Goal: Task Accomplishment & Management: Complete application form

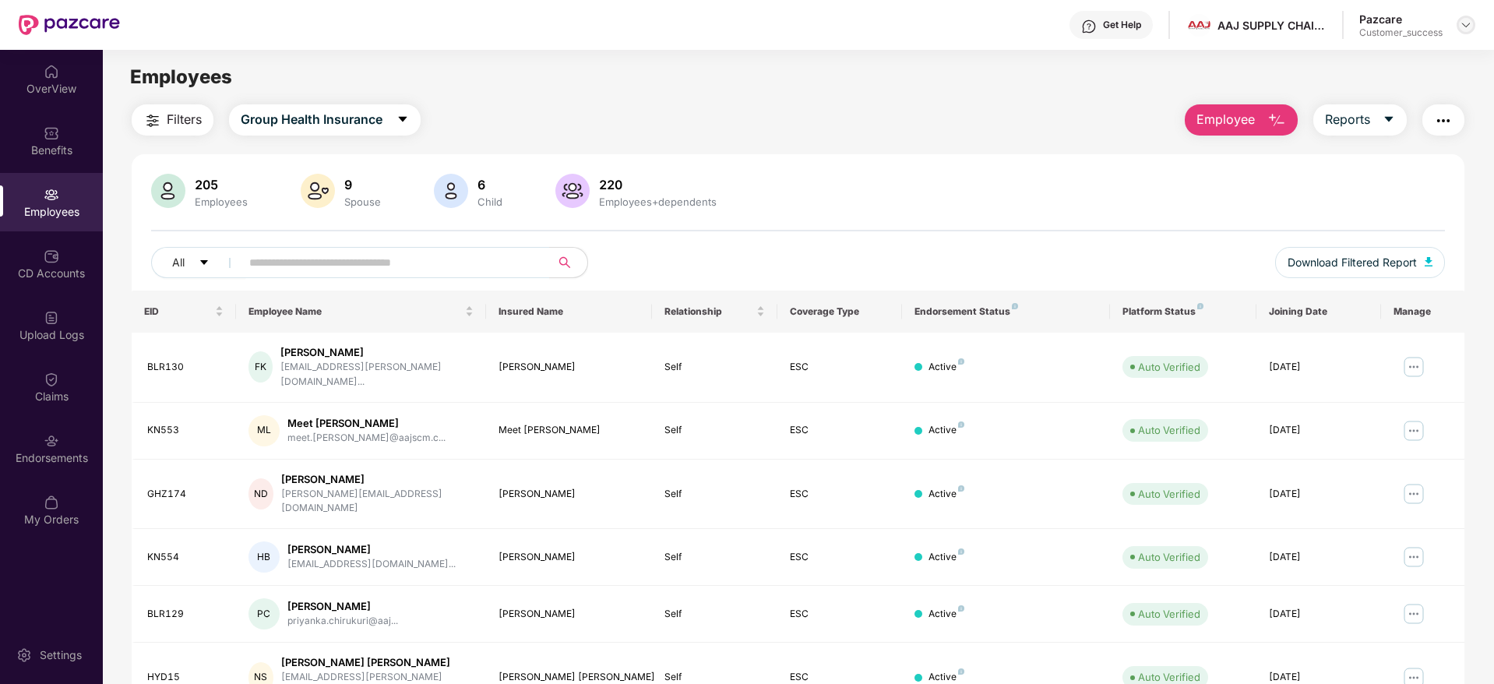
click at [1459, 23] on img at bounding box center [1465, 25] width 12 height 12
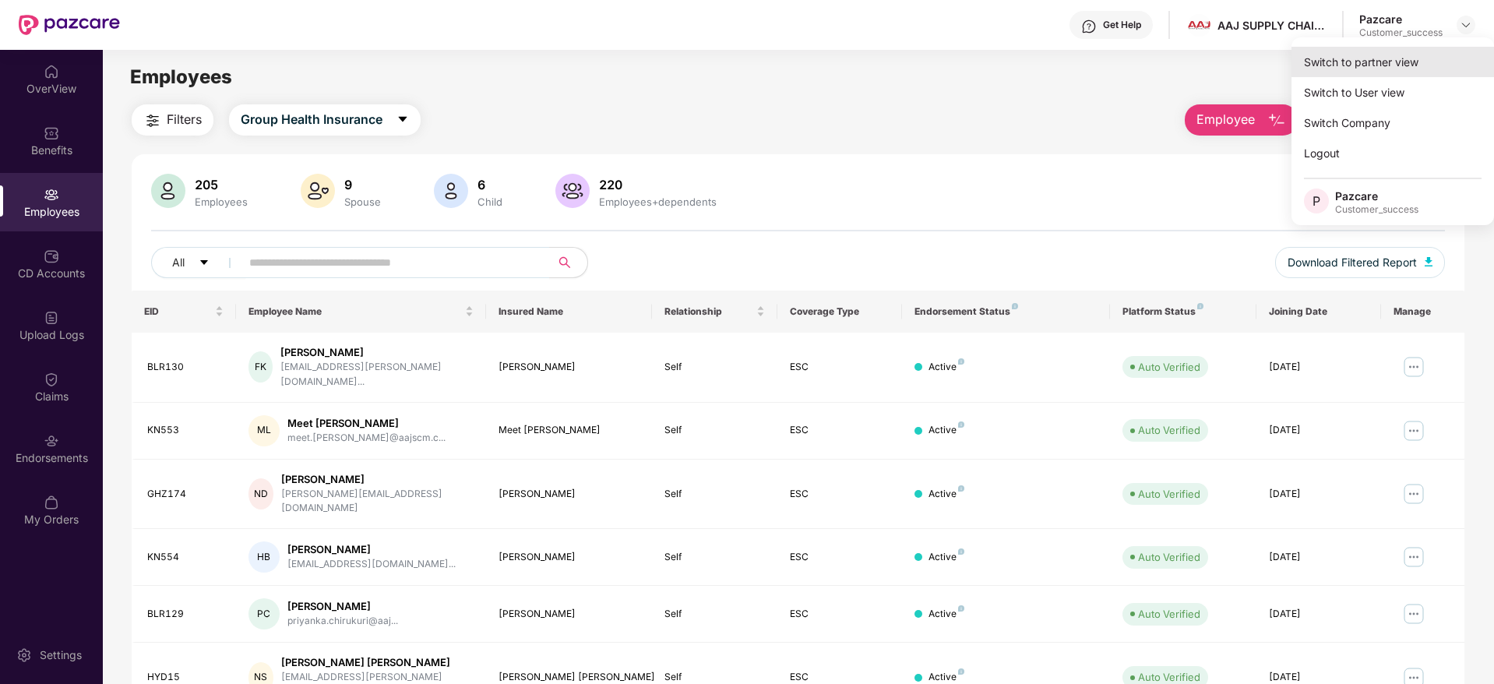
click at [1350, 67] on div "Switch to partner view" at bounding box center [1392, 62] width 202 height 30
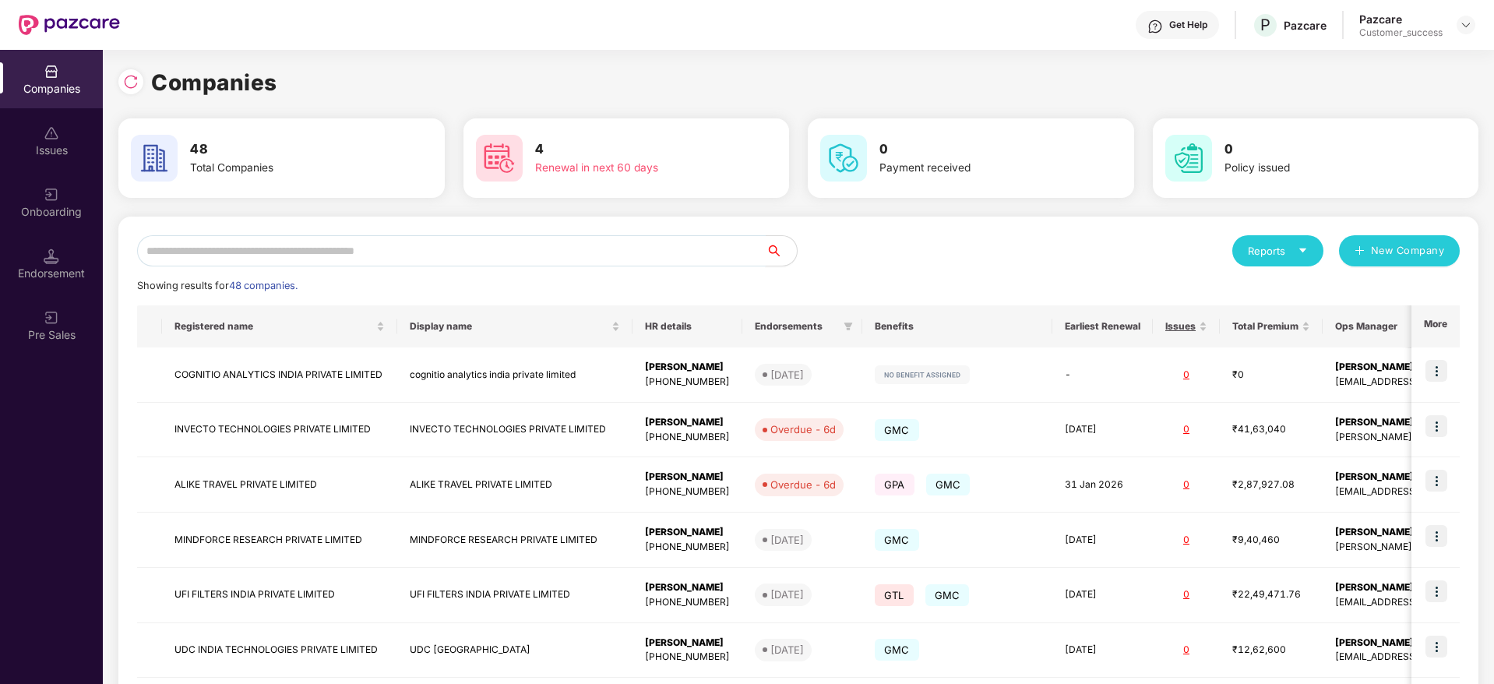
click at [406, 255] on input "text" at bounding box center [451, 250] width 628 height 31
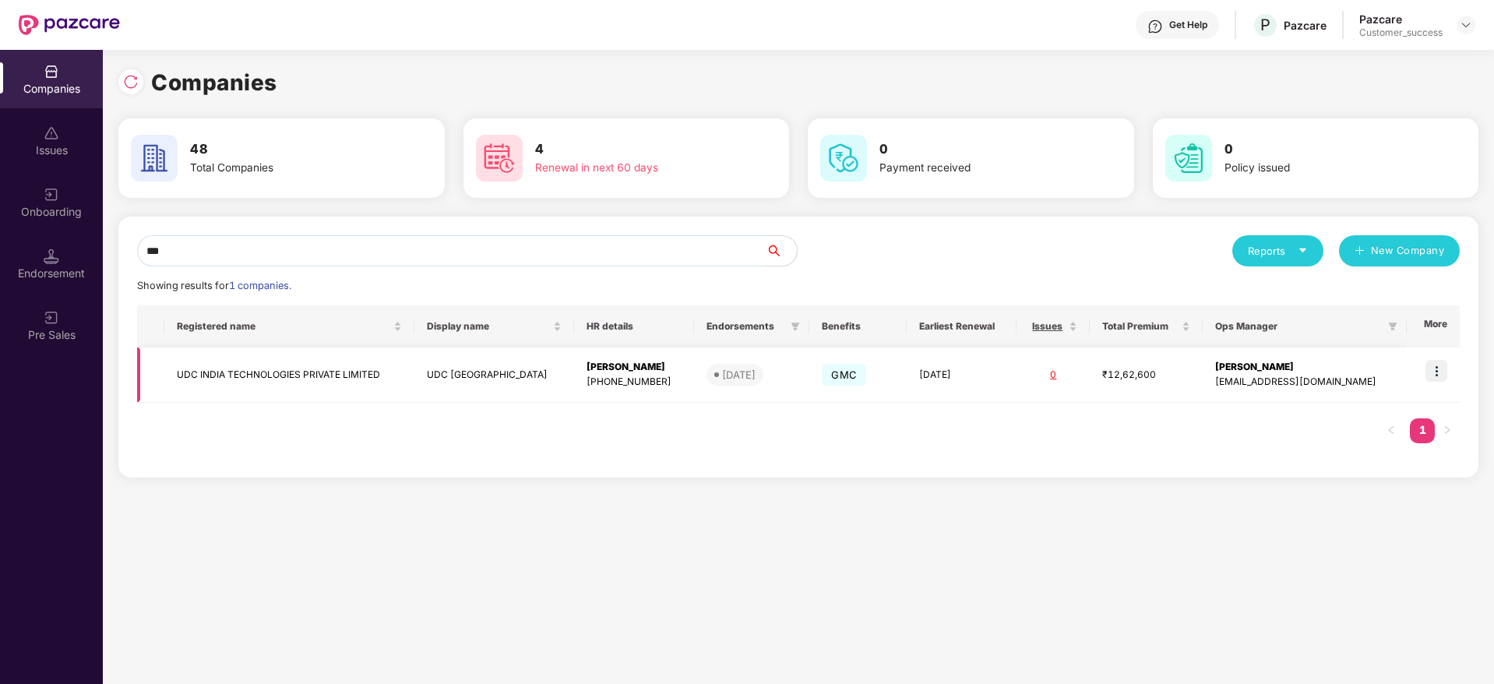
type input "***"
click at [1436, 358] on td at bounding box center [1432, 374] width 53 height 55
click at [1440, 373] on img at bounding box center [1436, 371] width 22 height 22
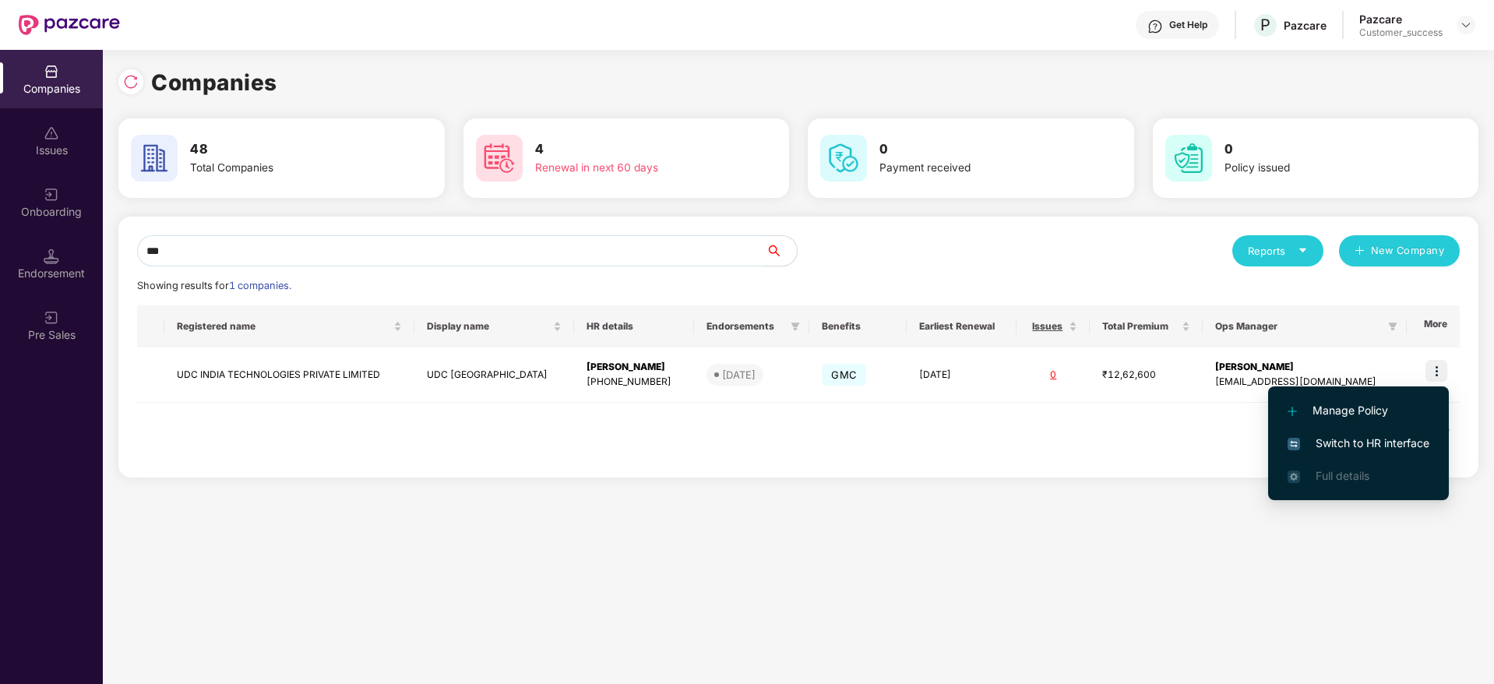
click at [1336, 438] on span "Switch to HR interface" at bounding box center [1358, 443] width 142 height 17
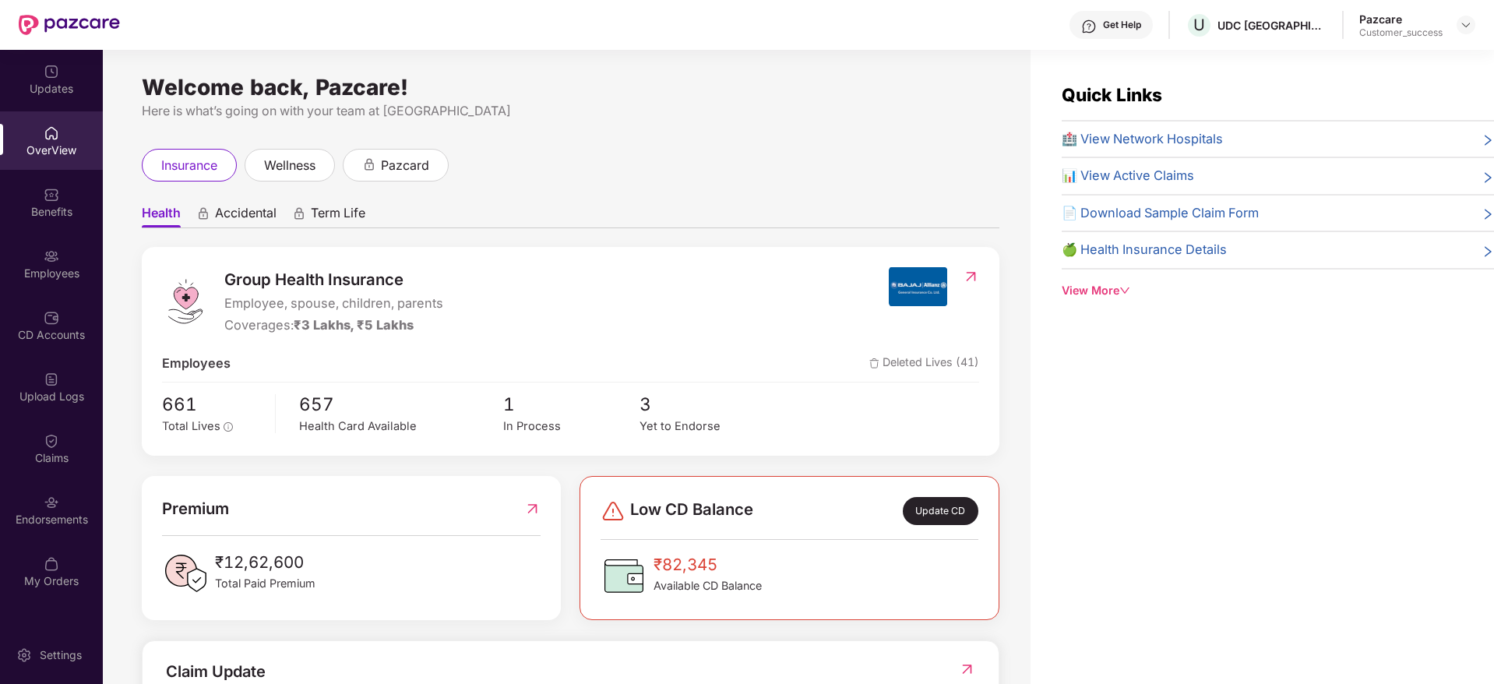
click at [50, 273] on div "Employees" at bounding box center [51, 274] width 103 height 16
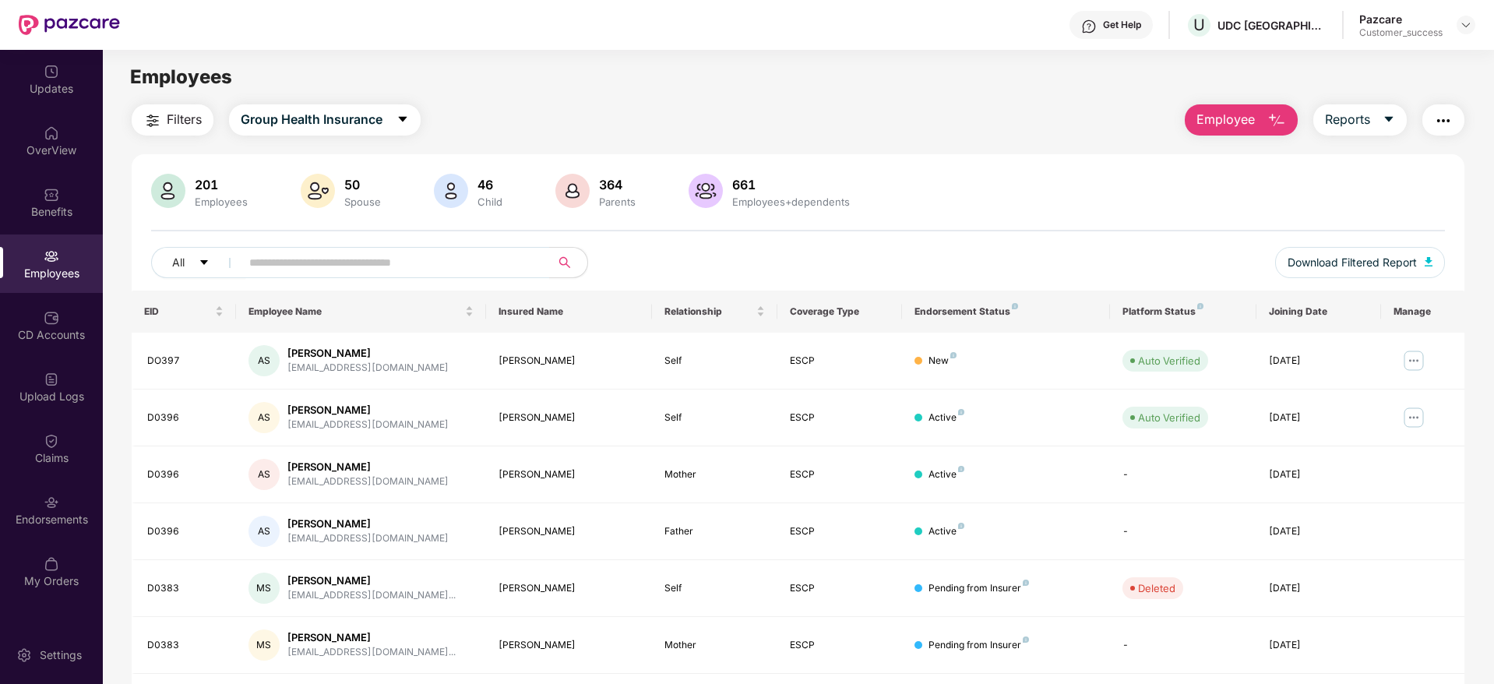
click at [1214, 124] on span "Employee" at bounding box center [1225, 119] width 58 height 19
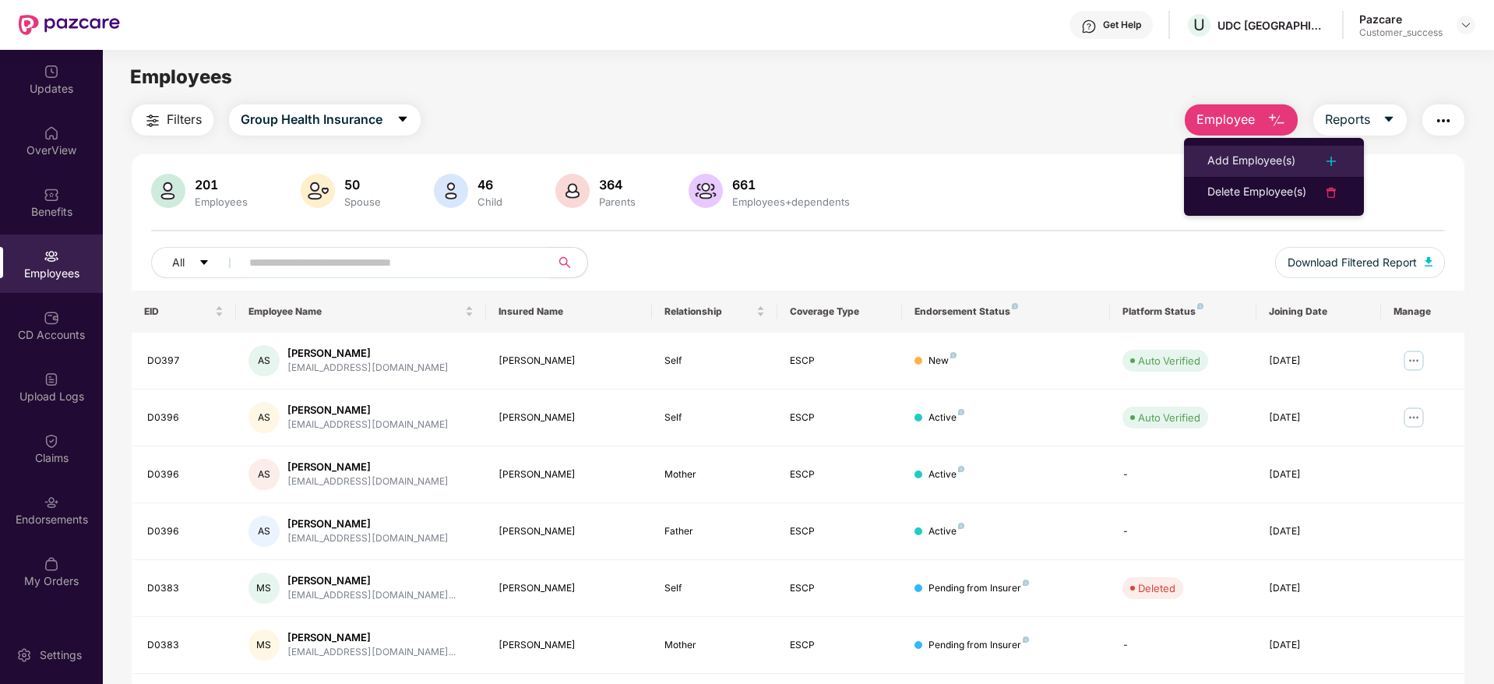
click at [1234, 159] on div "Add Employee(s)" at bounding box center [1251, 161] width 88 height 19
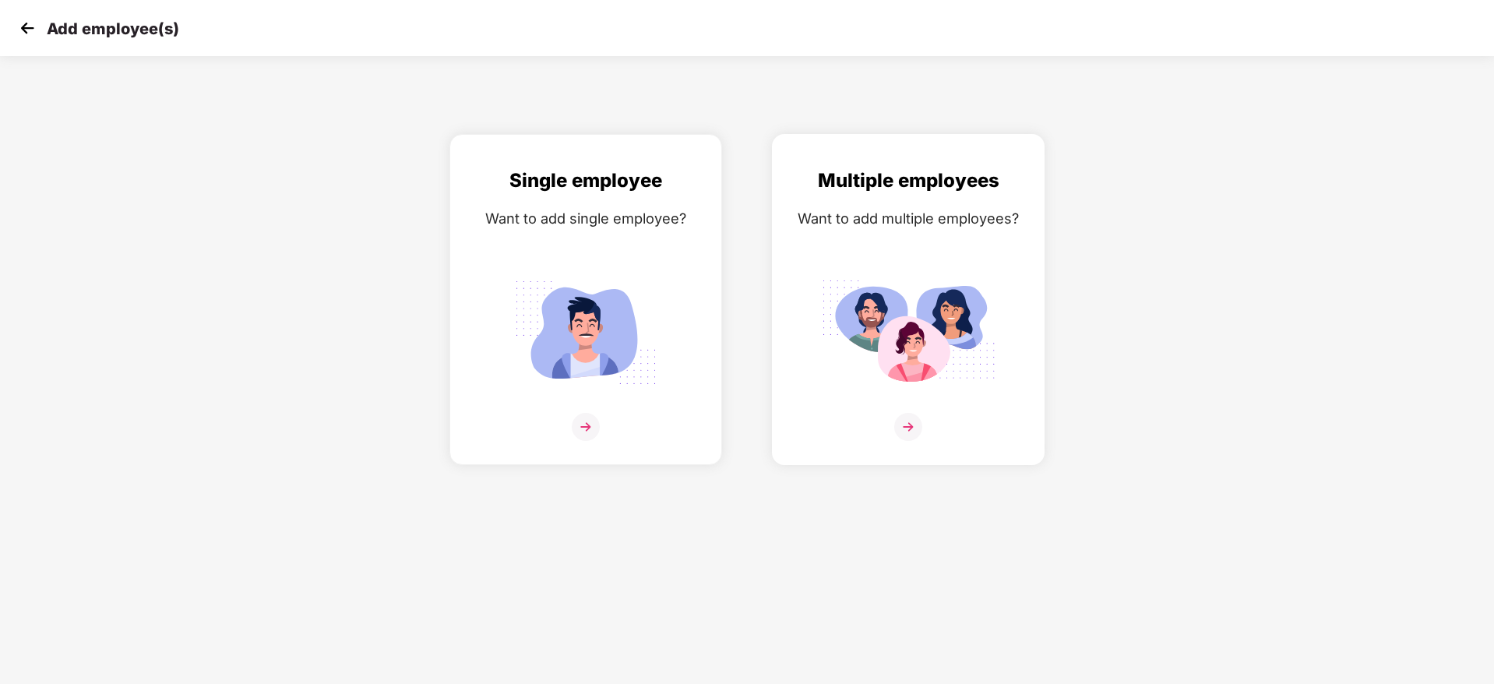
click at [914, 428] on img at bounding box center [908, 427] width 28 height 28
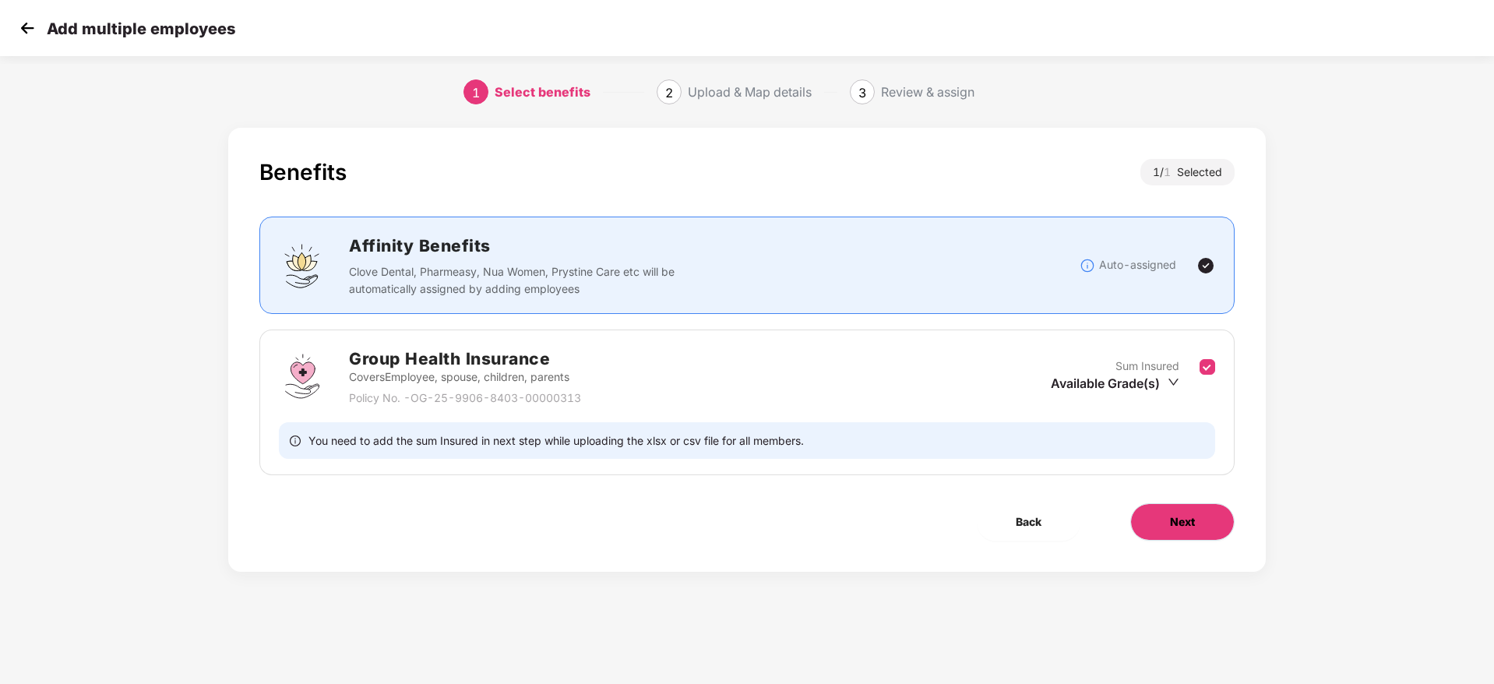
click at [1179, 533] on button "Next" at bounding box center [1182, 521] width 104 height 37
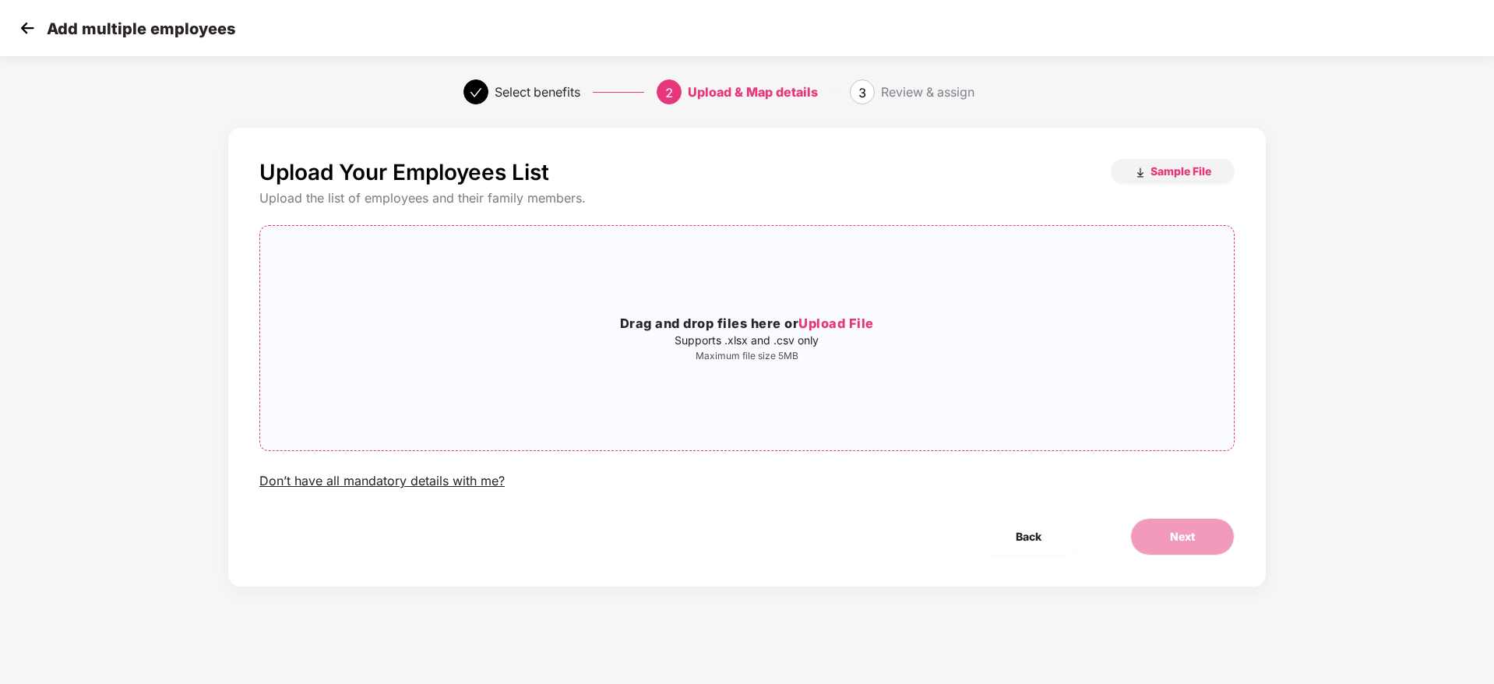
click at [853, 326] on span "Upload File" at bounding box center [836, 323] width 76 height 16
click at [1170, 528] on span "Next" at bounding box center [1182, 536] width 25 height 17
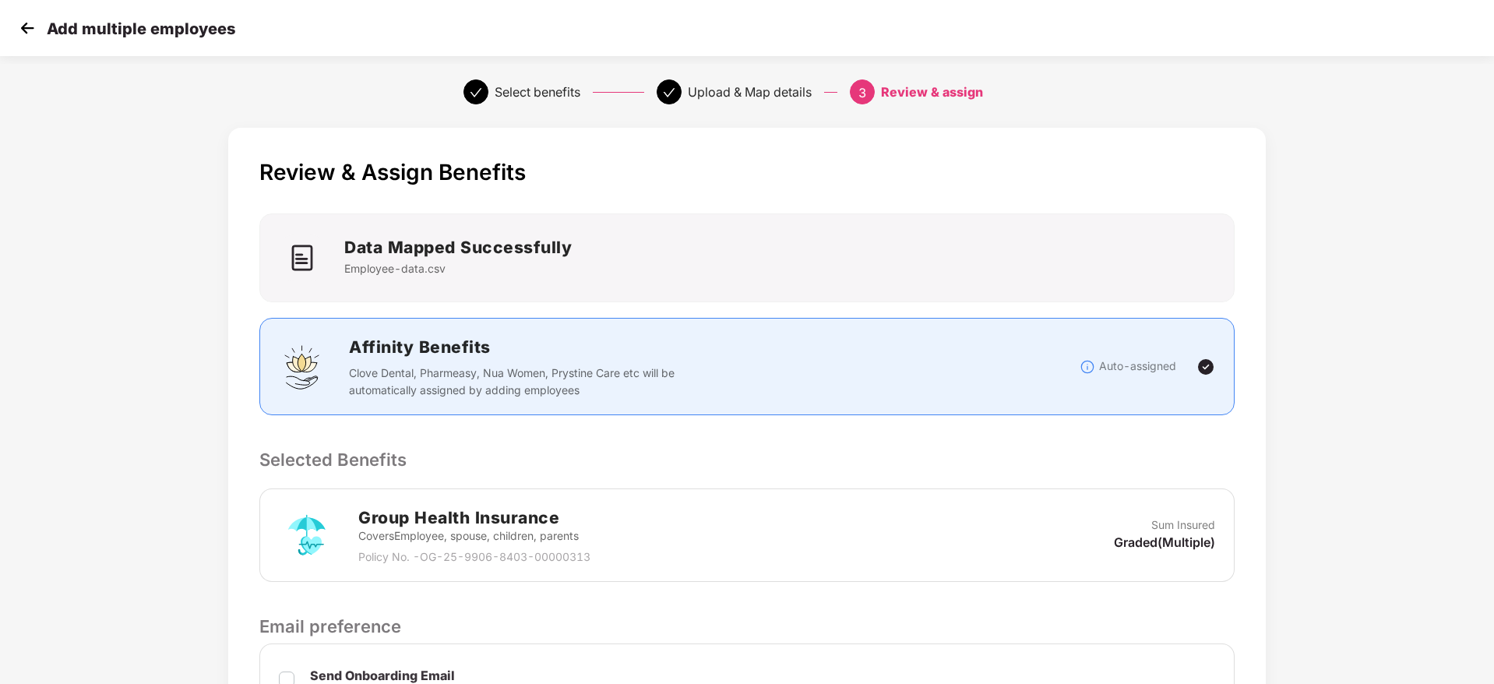
click at [1023, 457] on p "Selected Benefits" at bounding box center [746, 459] width 975 height 26
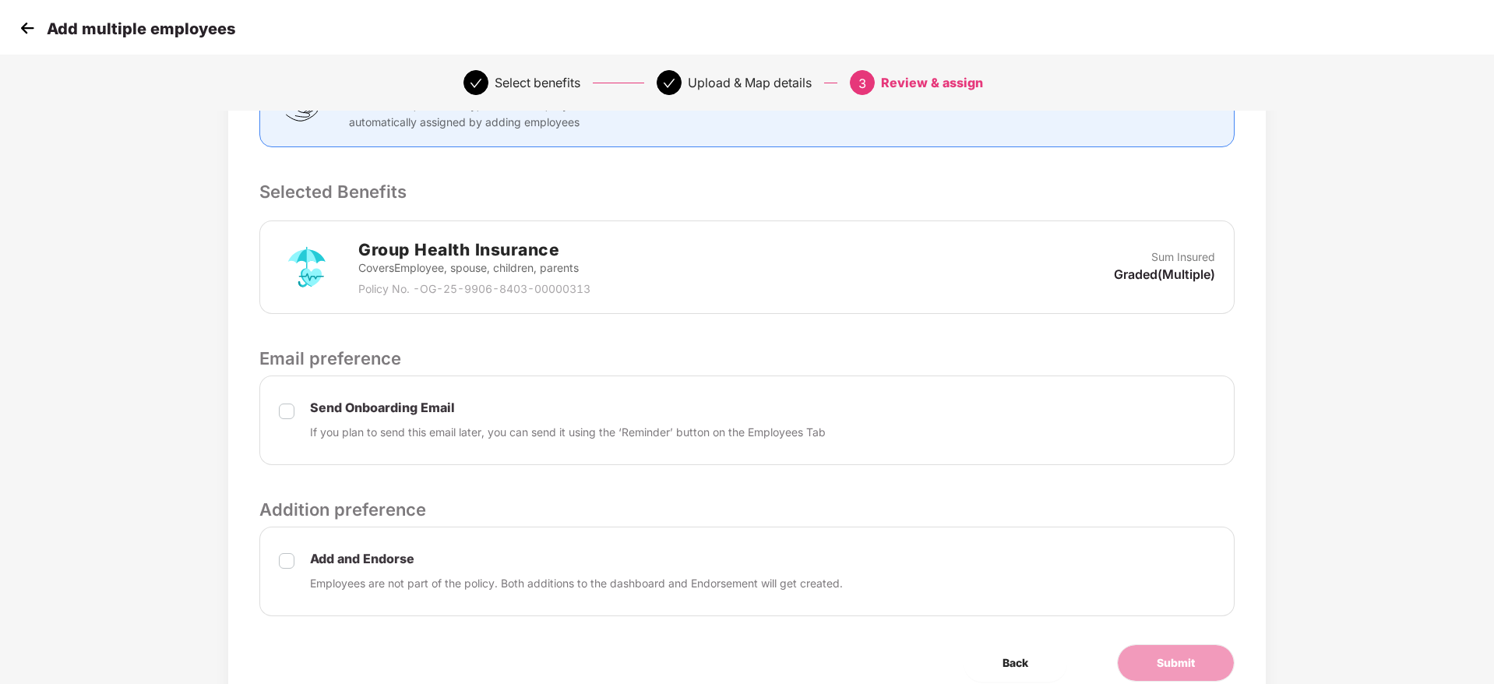
scroll to position [336, 0]
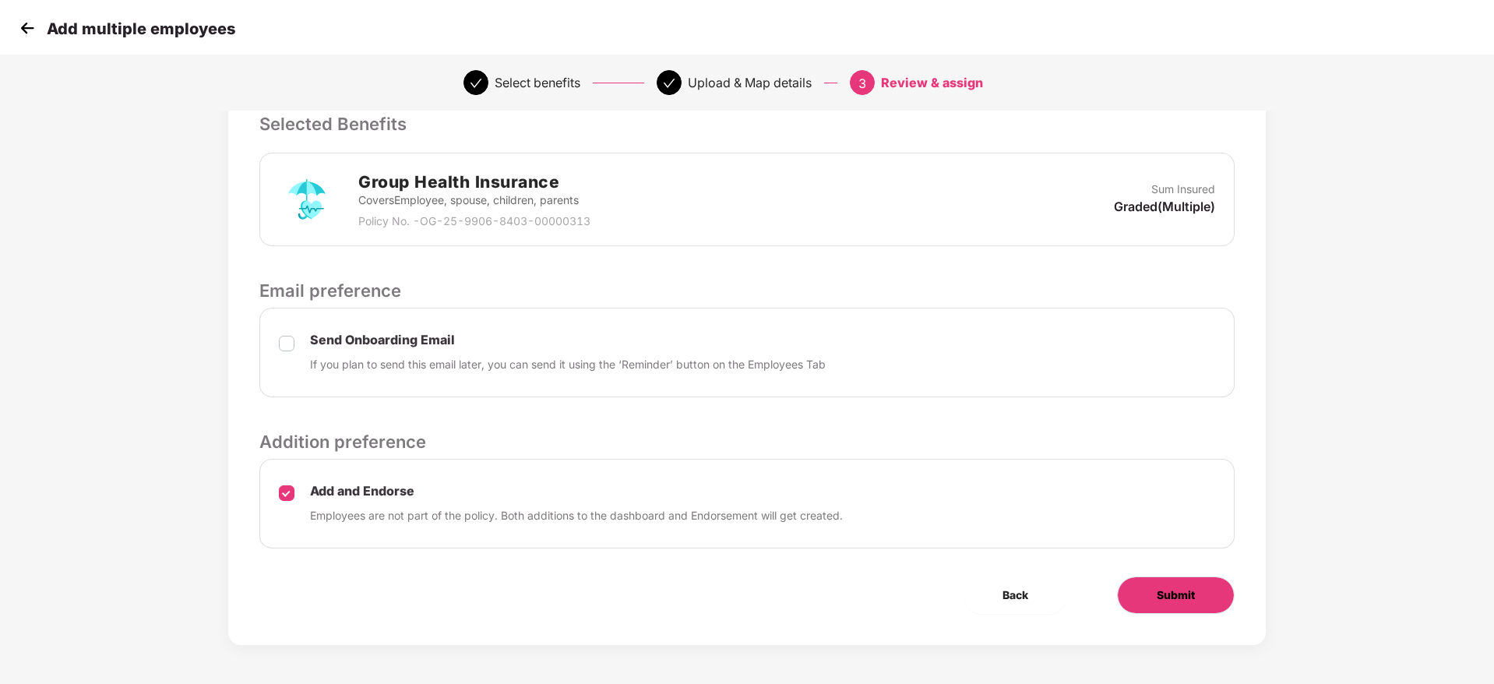
click at [1163, 597] on span "Submit" at bounding box center [1176, 594] width 38 height 17
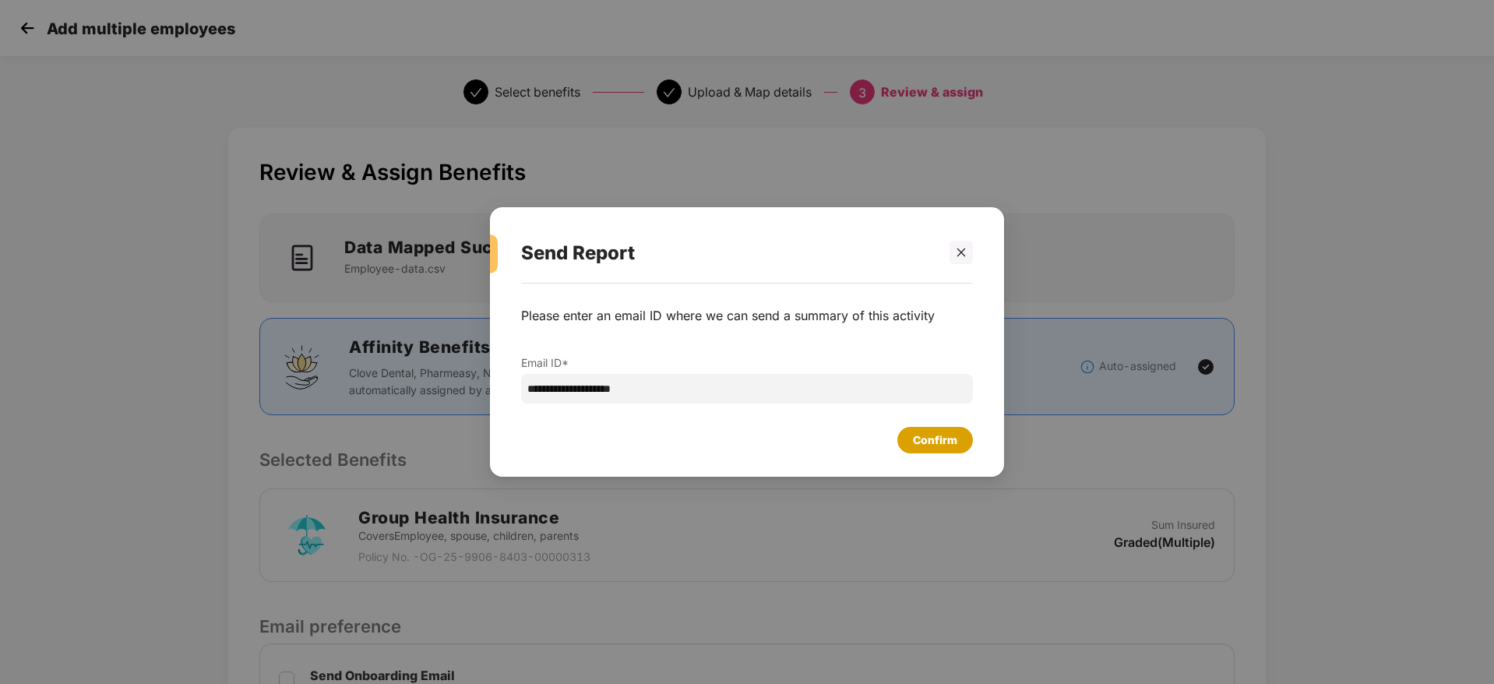
click at [955, 452] on div "Confirm" at bounding box center [935, 440] width 76 height 26
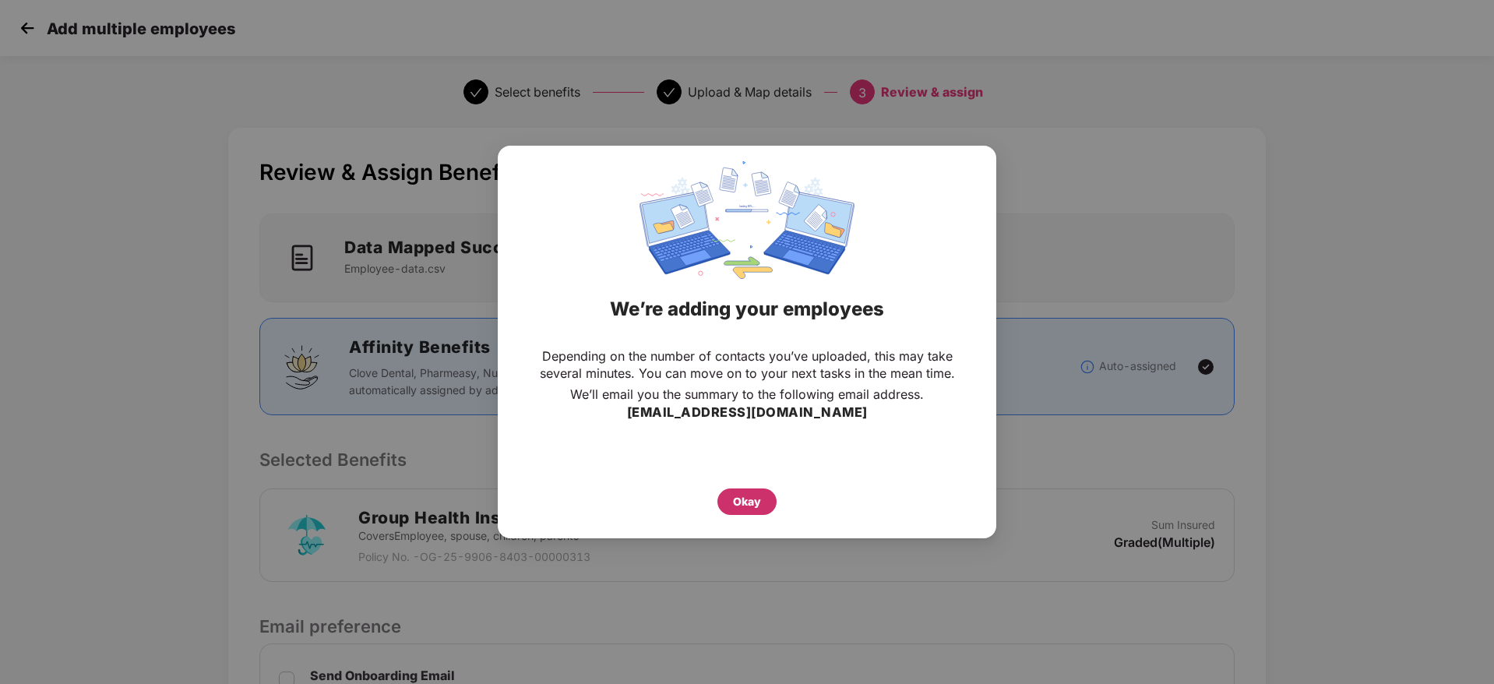
click at [738, 508] on div "Okay" at bounding box center [747, 501] width 28 height 17
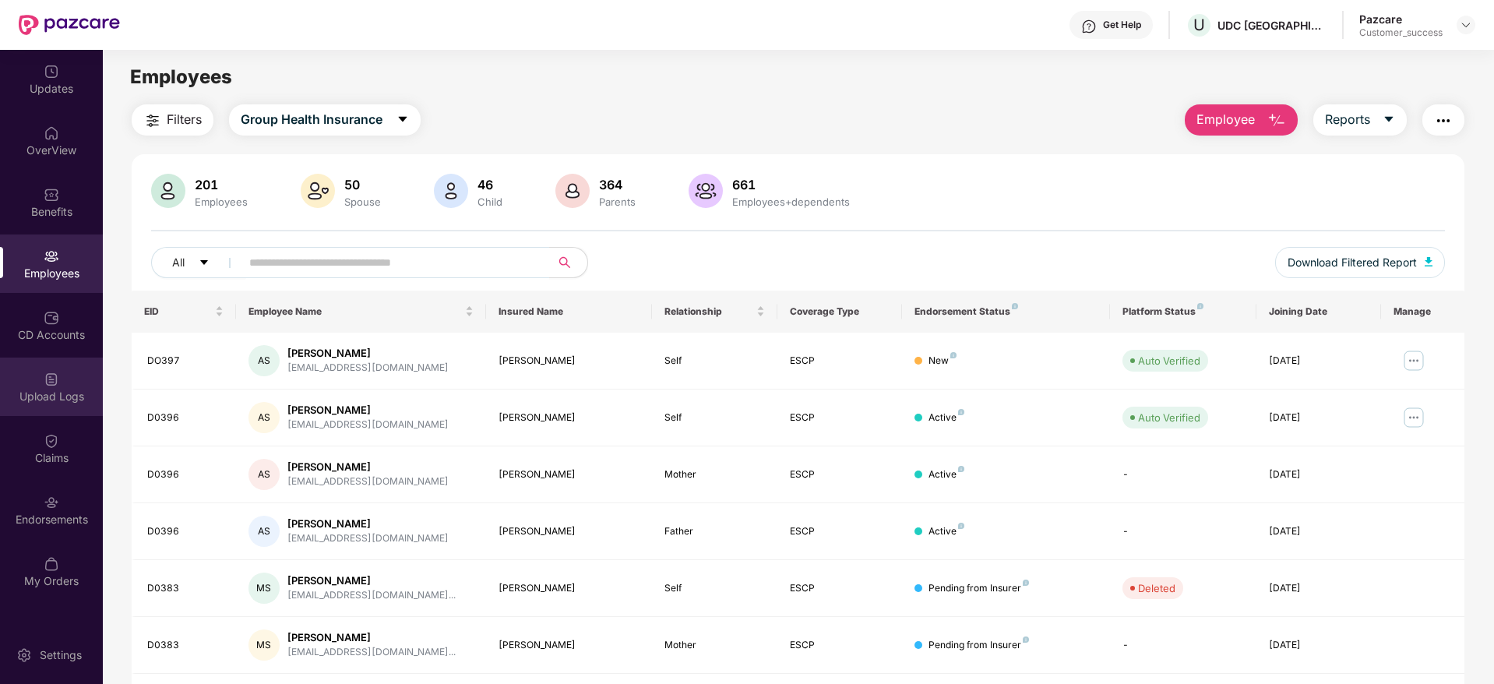
click at [64, 364] on div "Upload Logs" at bounding box center [51, 386] width 103 height 58
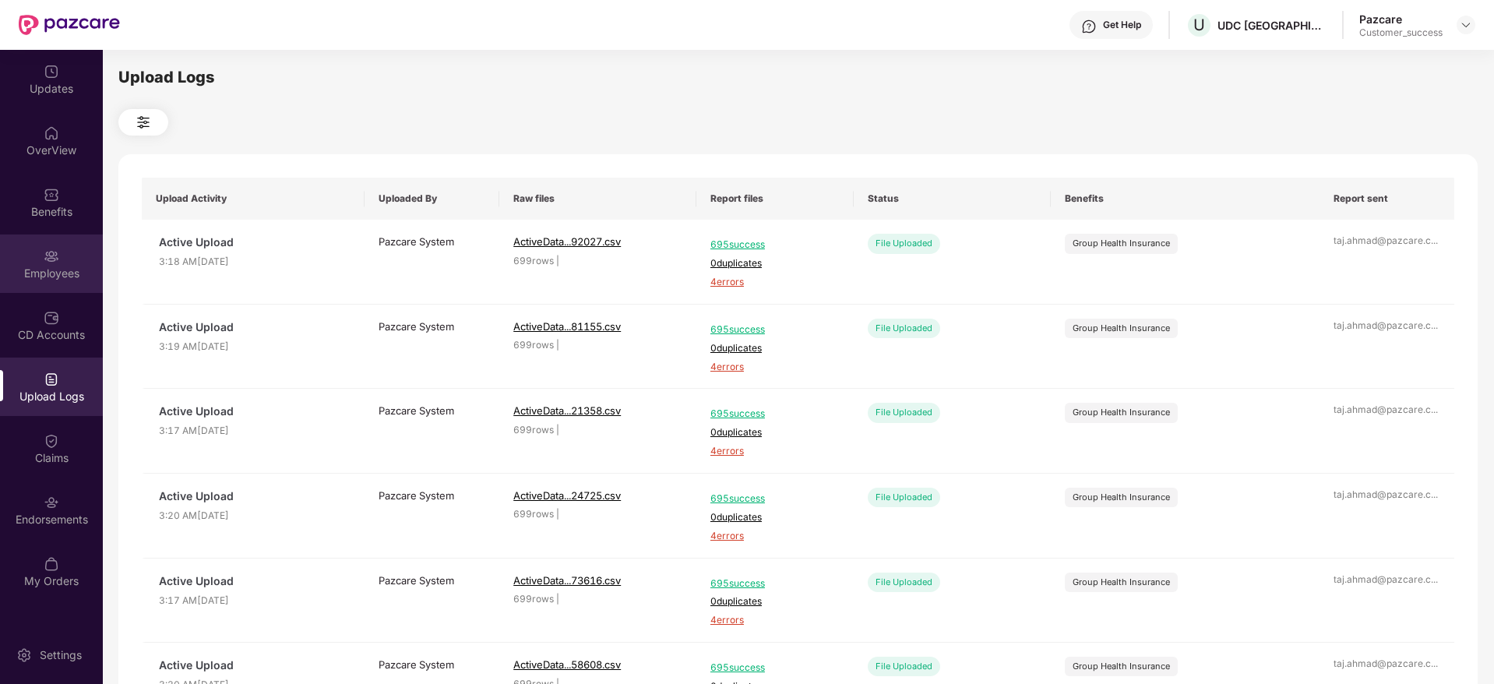
click at [49, 241] on div "Employees" at bounding box center [51, 263] width 103 height 58
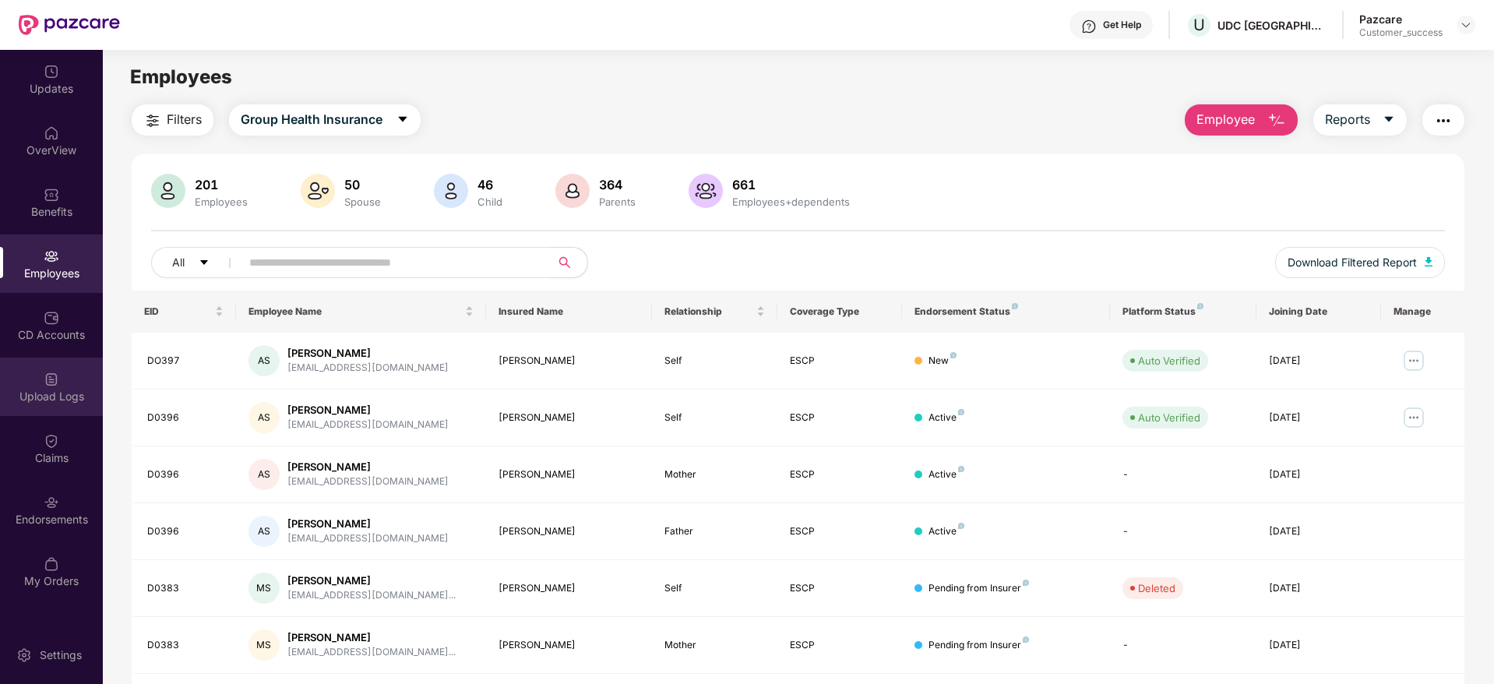
click at [53, 390] on div "Upload Logs" at bounding box center [51, 397] width 103 height 16
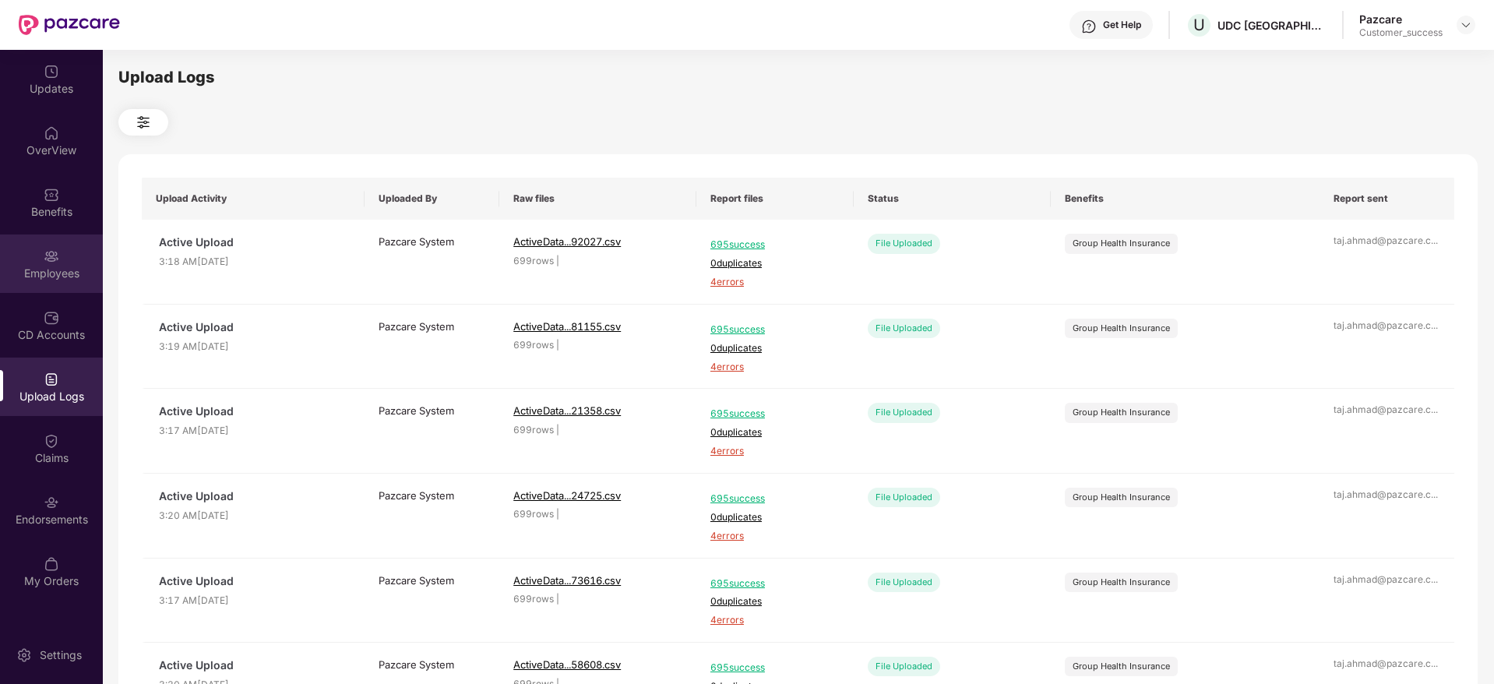
click at [40, 273] on div "Employees" at bounding box center [51, 274] width 103 height 16
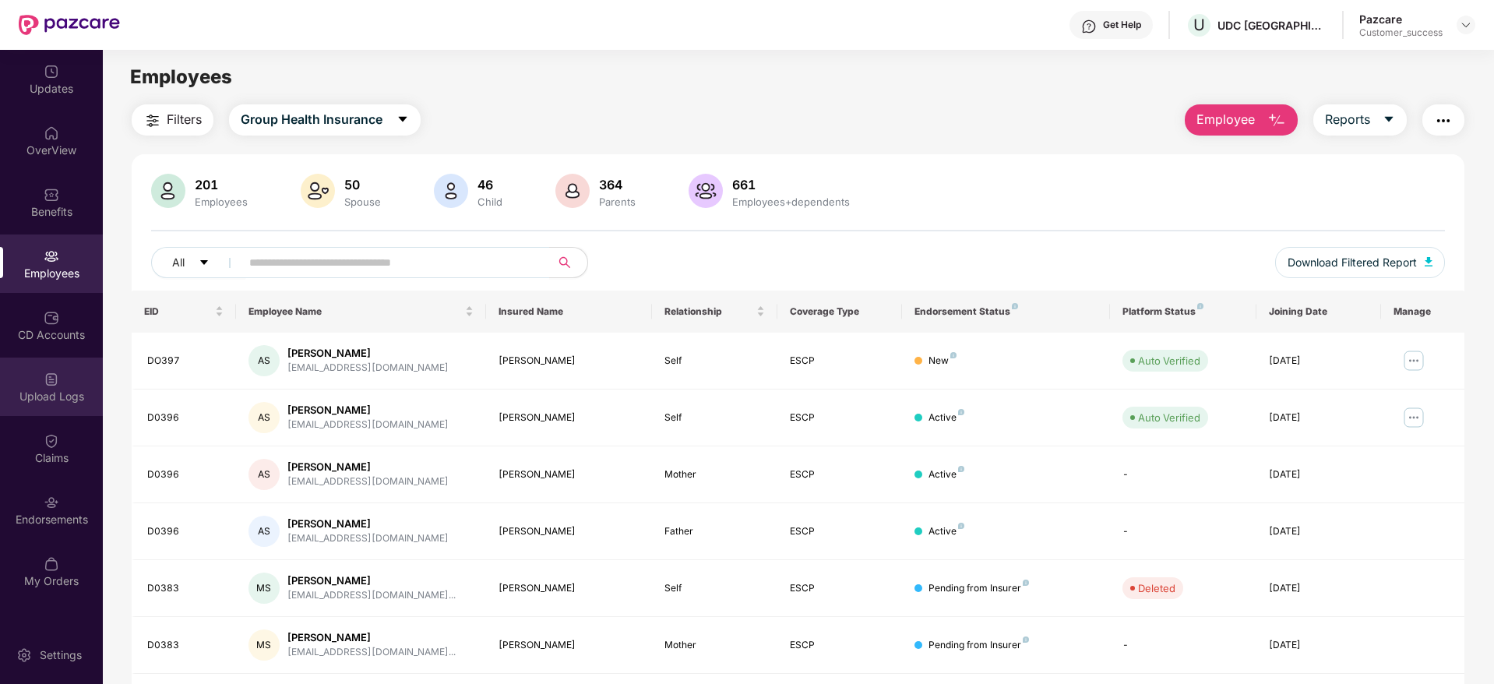
click at [56, 382] on img at bounding box center [52, 379] width 16 height 16
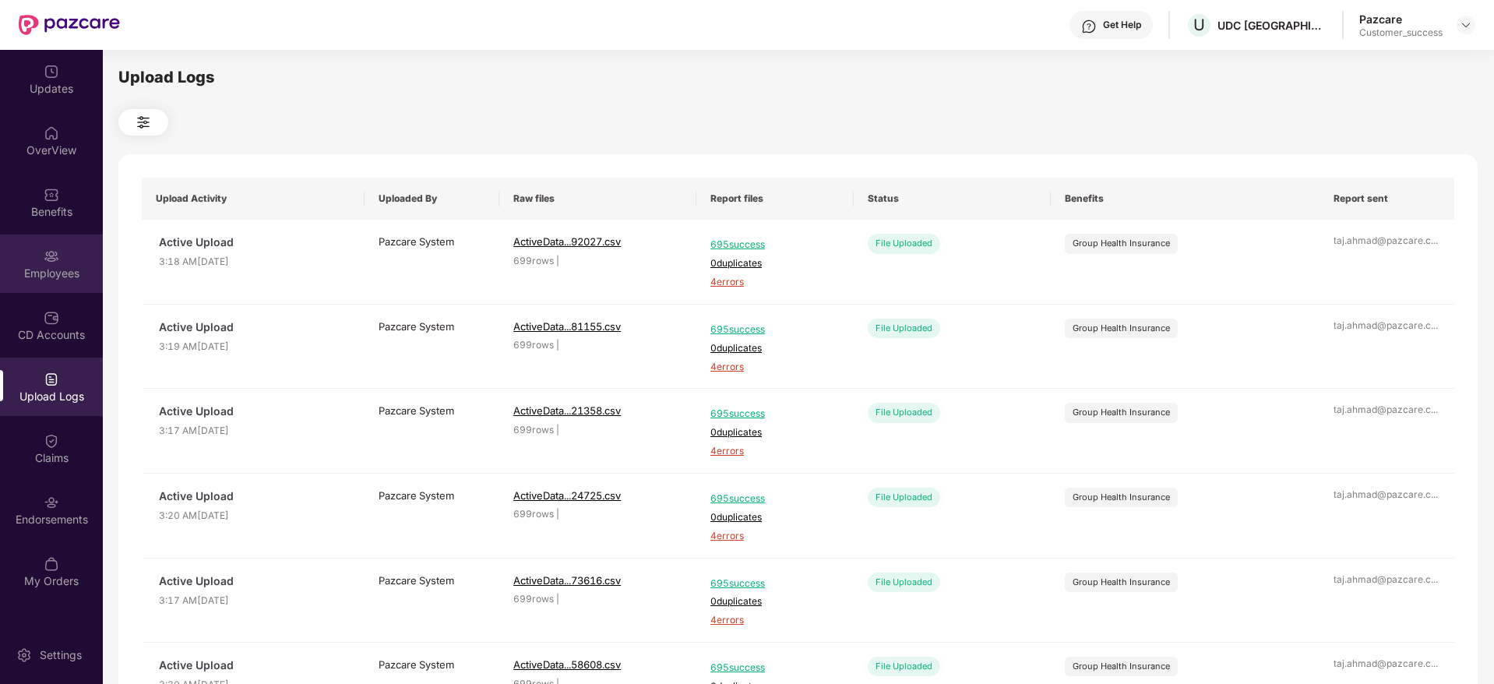
click at [55, 254] on img at bounding box center [52, 256] width 16 height 16
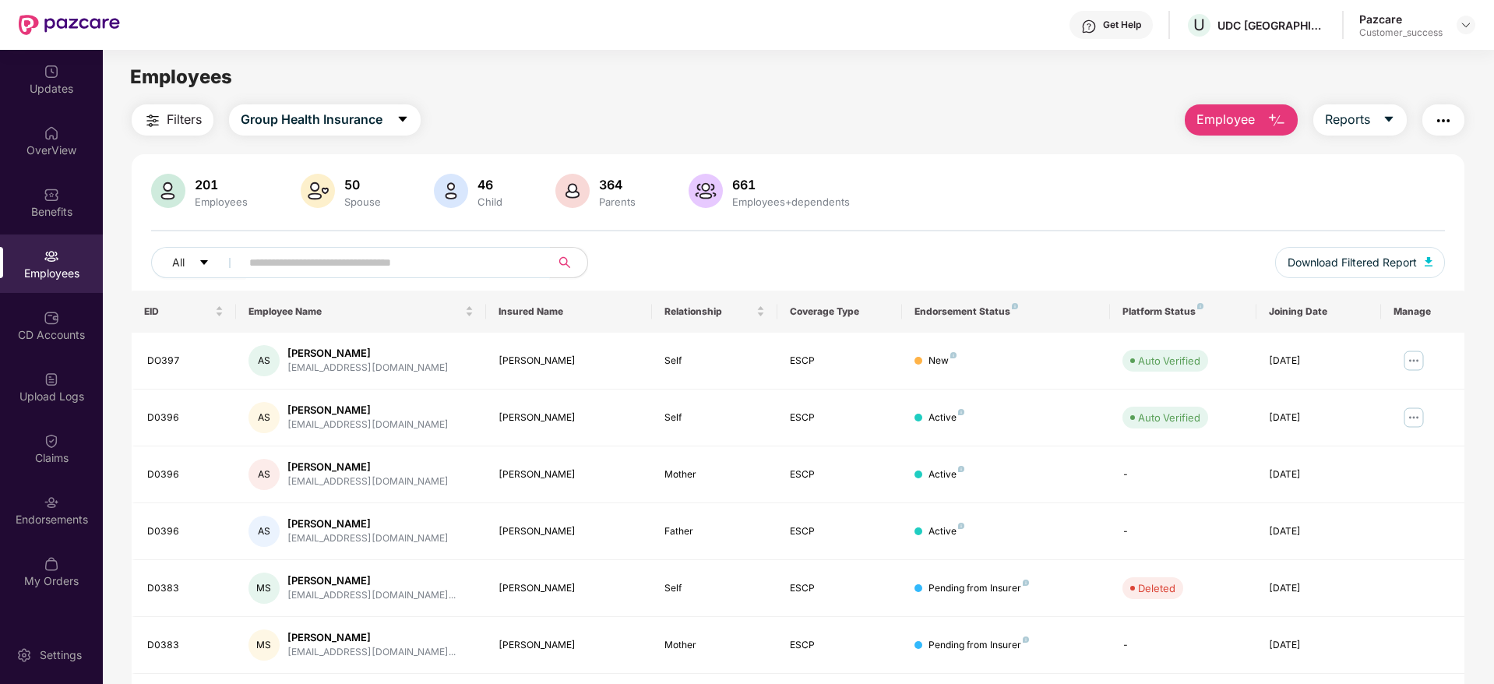
click at [358, 262] on input "text" at bounding box center [389, 262] width 280 height 23
drag, startPoint x: 183, startPoint y: 362, endPoint x: 148, endPoint y: 361, distance: 35.1
click at [148, 361] on div "DO397" at bounding box center [185, 361] width 76 height 15
copy div "DO397"
click at [285, 259] on input "text" at bounding box center [389, 262] width 280 height 23
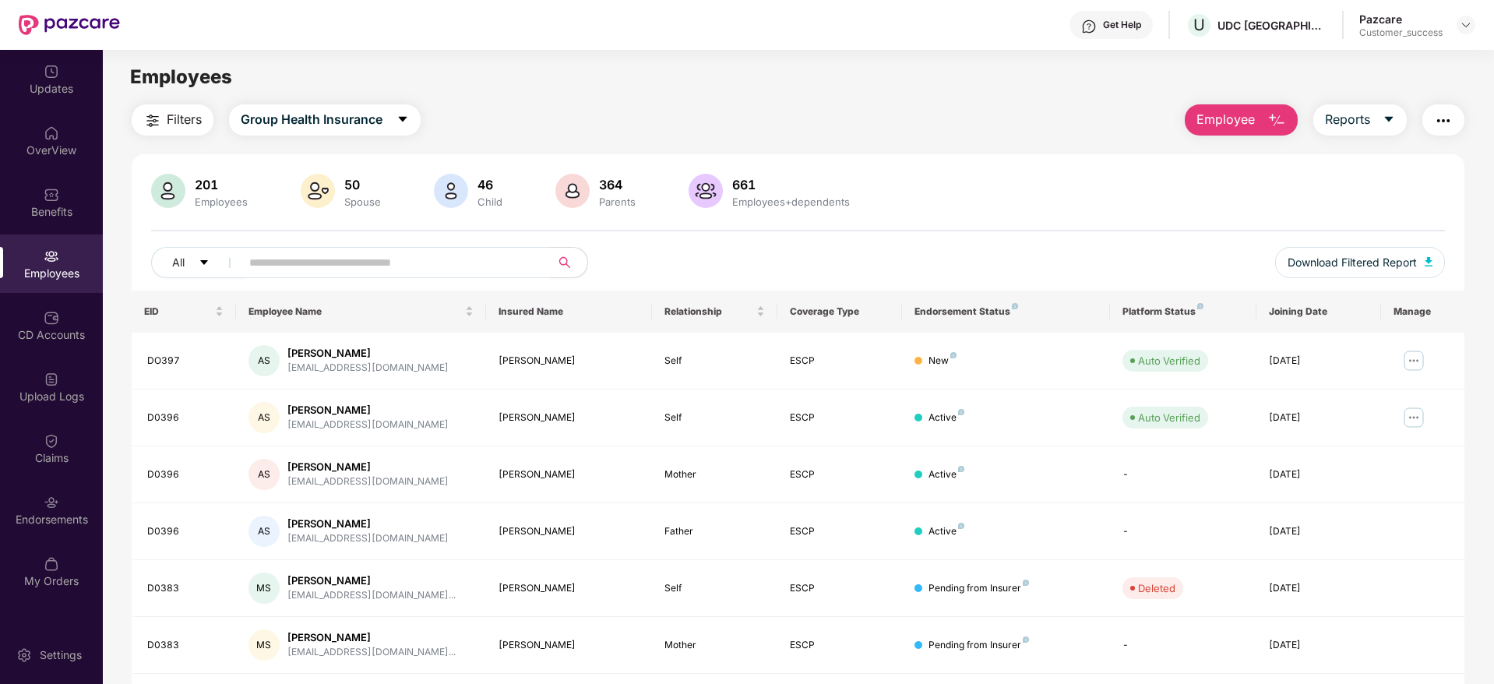
paste input "*****"
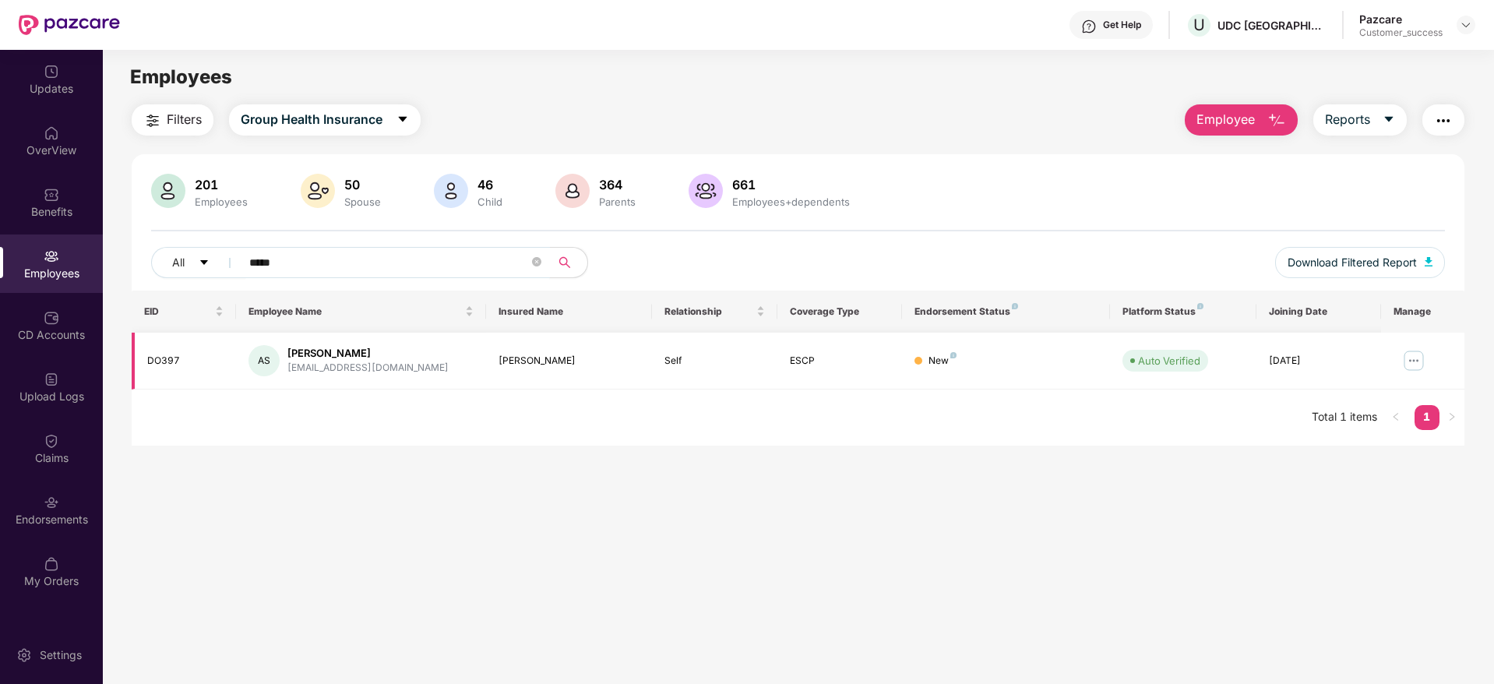
type input "*****"
click at [1413, 357] on img at bounding box center [1413, 360] width 25 height 25
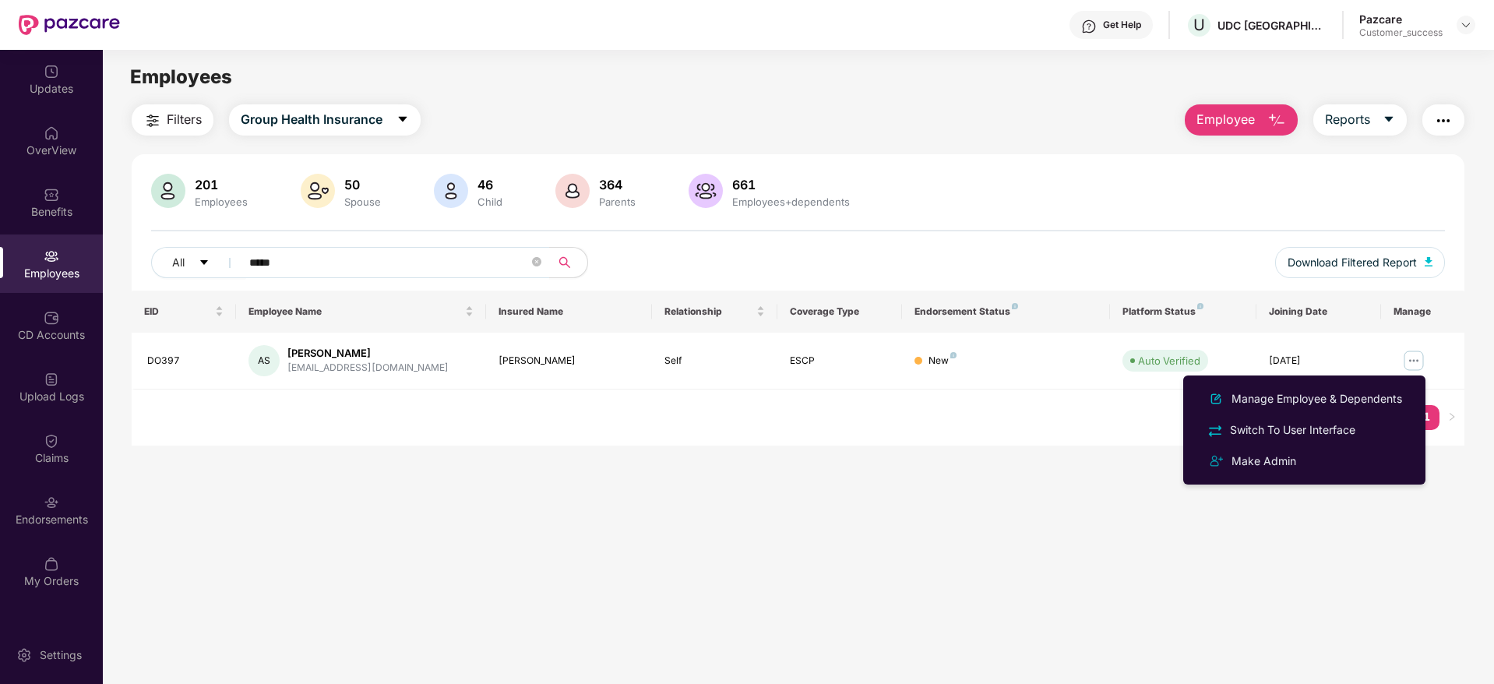
click at [1045, 456] on main "Employees Filters Group Health Insurance Employee Reports 201 Employees 50 Spou…" at bounding box center [798, 392] width 1390 height 684
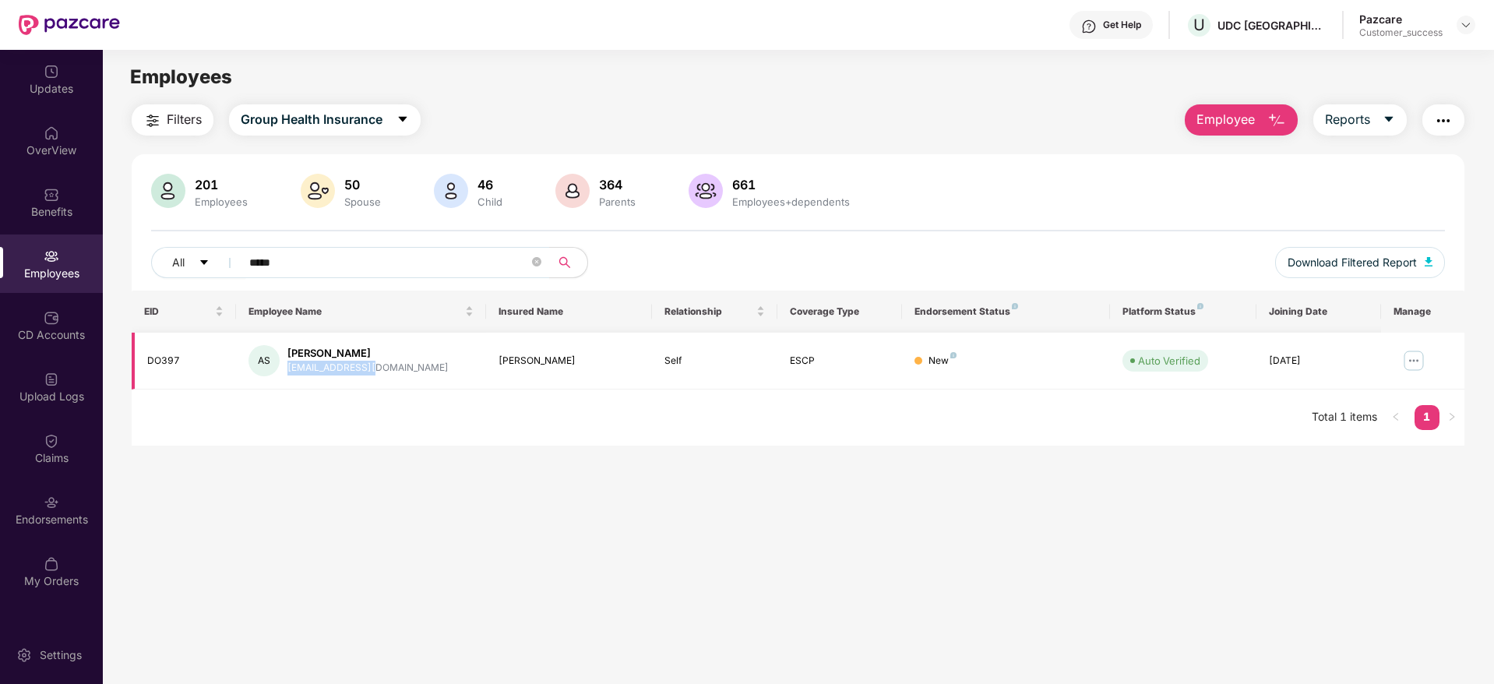
drag, startPoint x: 287, startPoint y: 364, endPoint x: 389, endPoint y: 369, distance: 102.1
click at [389, 369] on div "AS [PERSON_NAME] [EMAIL_ADDRESS][DOMAIN_NAME]" at bounding box center [360, 360] width 225 height 31
copy div "[EMAIL_ADDRESS][DOMAIN_NAME]"
drag, startPoint x: 309, startPoint y: 264, endPoint x: 217, endPoint y: 270, distance: 92.1
click at [217, 270] on div "All *****" at bounding box center [528, 262] width 755 height 31
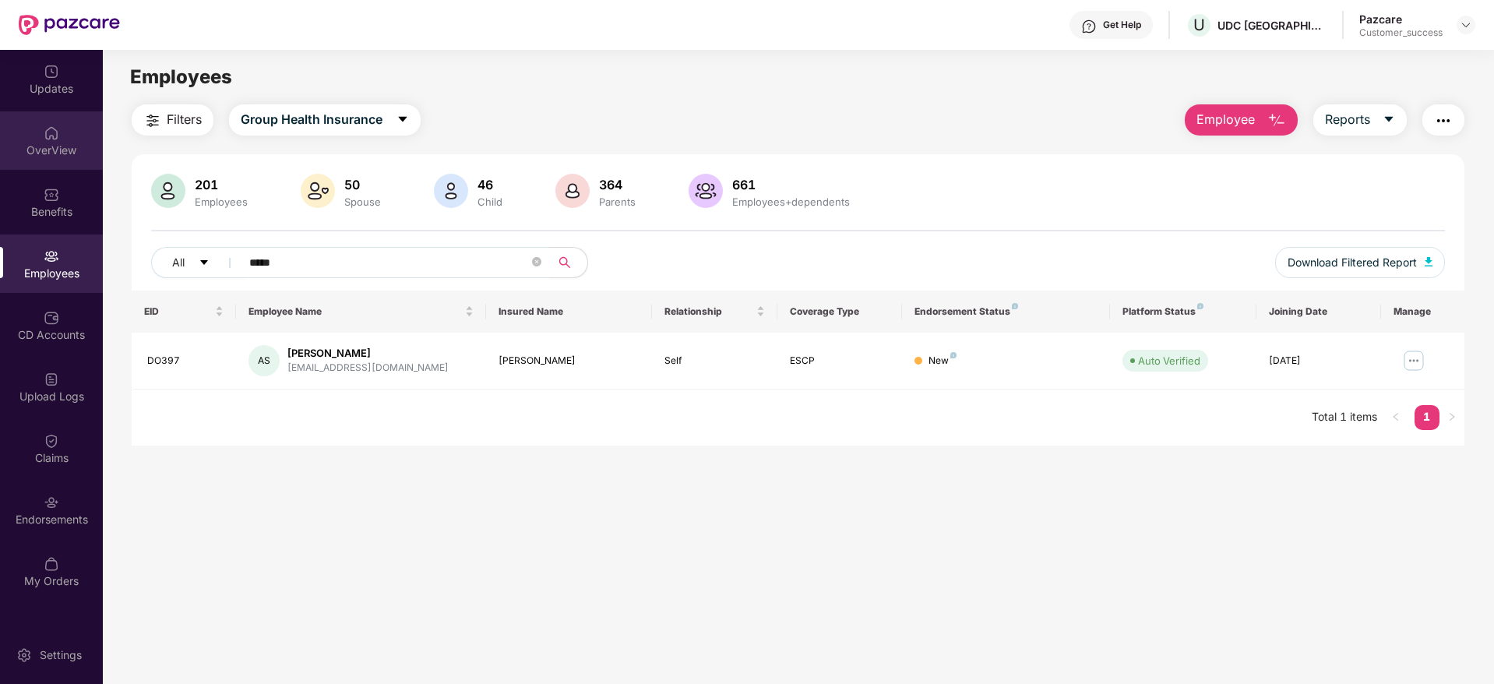
click at [51, 157] on div "OverView" at bounding box center [51, 140] width 103 height 58
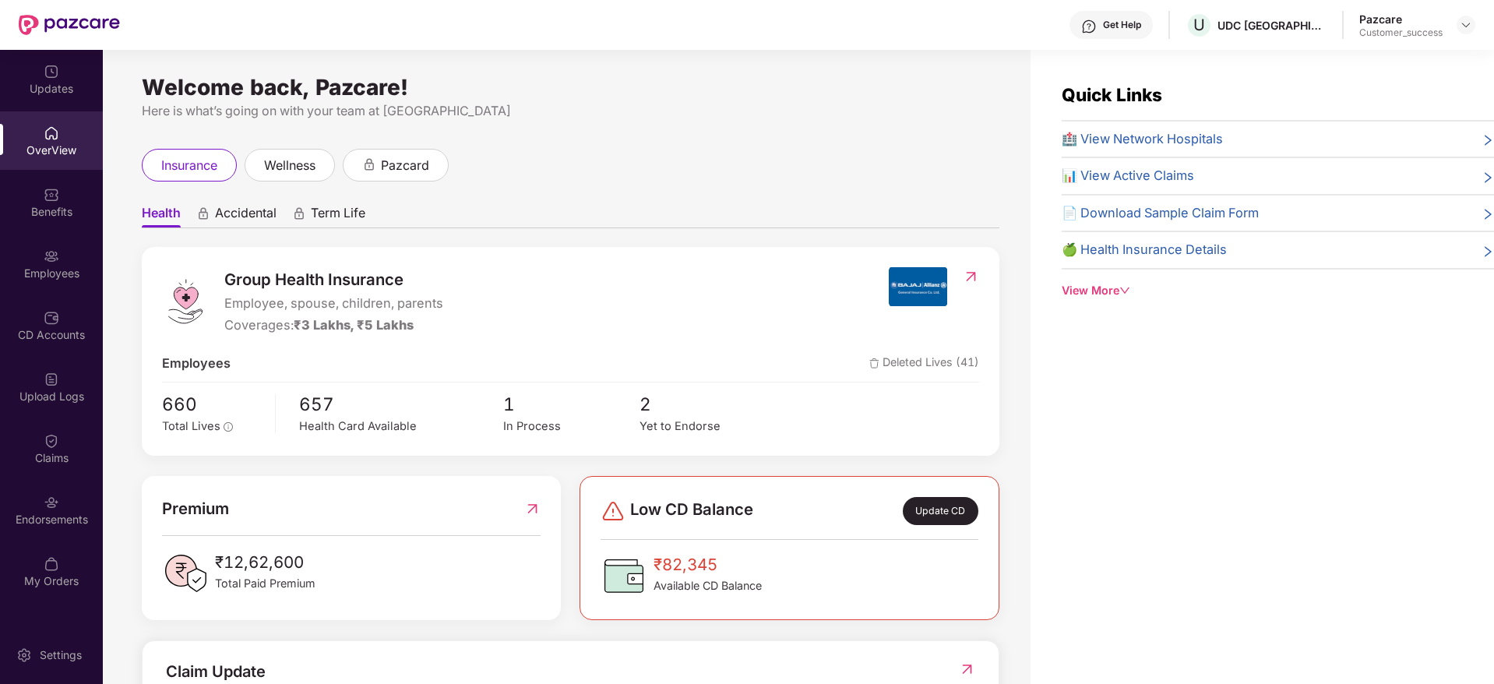
click at [47, 272] on div "Employees" at bounding box center [51, 274] width 103 height 16
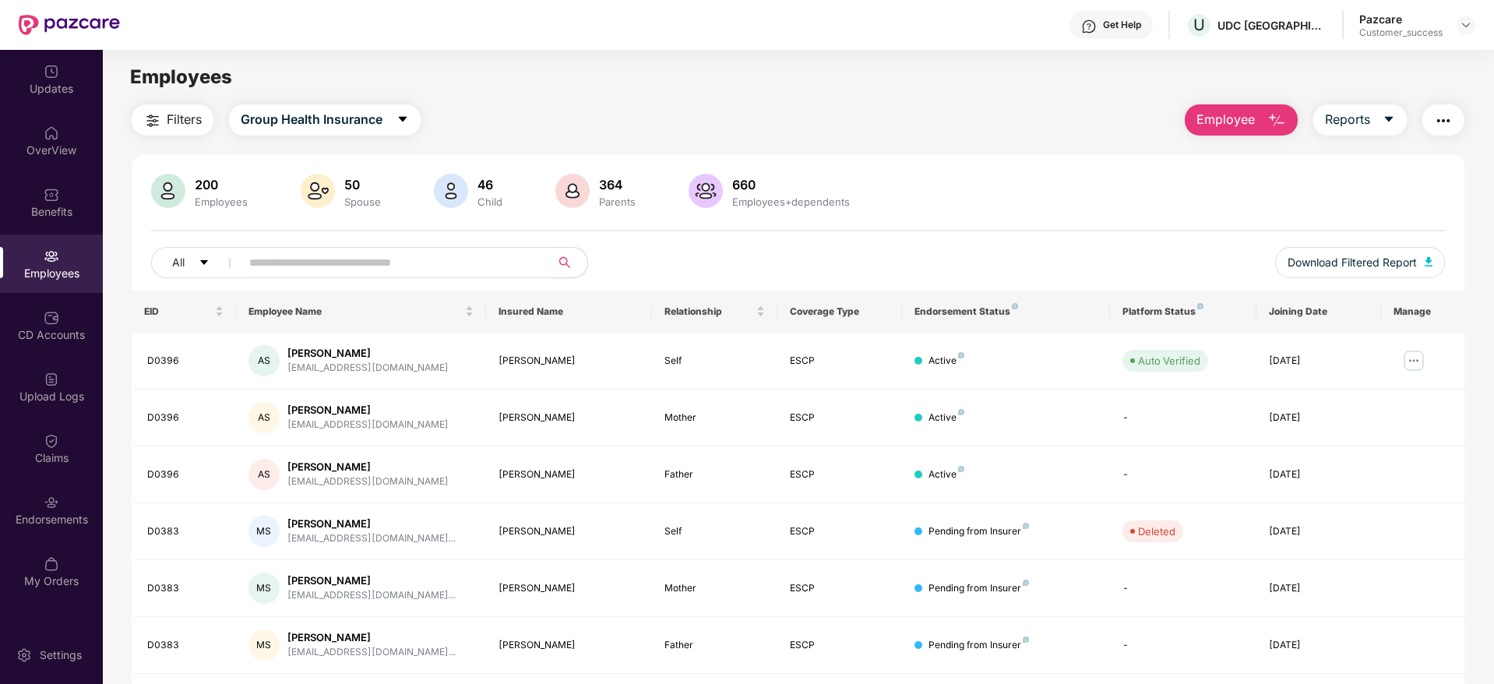
click at [313, 265] on input "text" at bounding box center [389, 262] width 280 height 23
paste input "*****"
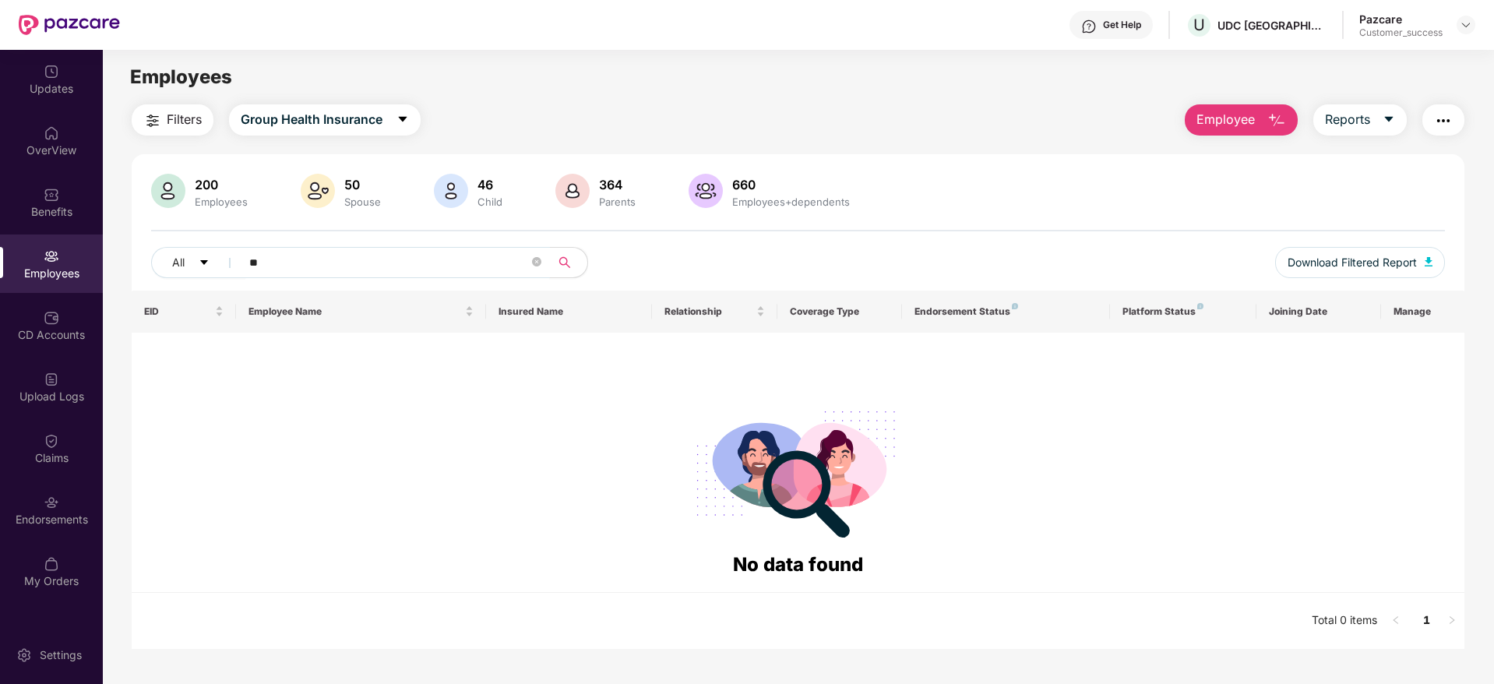
type input "*"
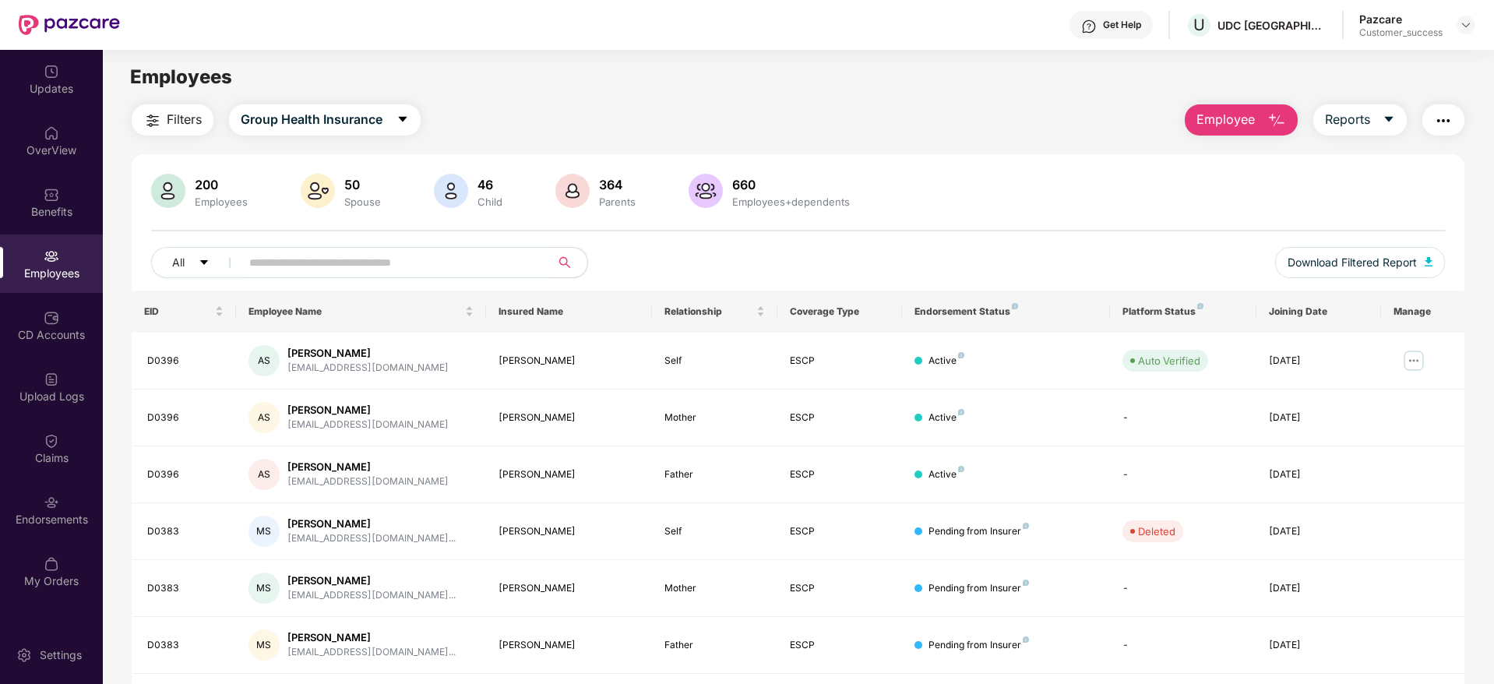
click at [1238, 121] on span "Employee" at bounding box center [1225, 119] width 58 height 19
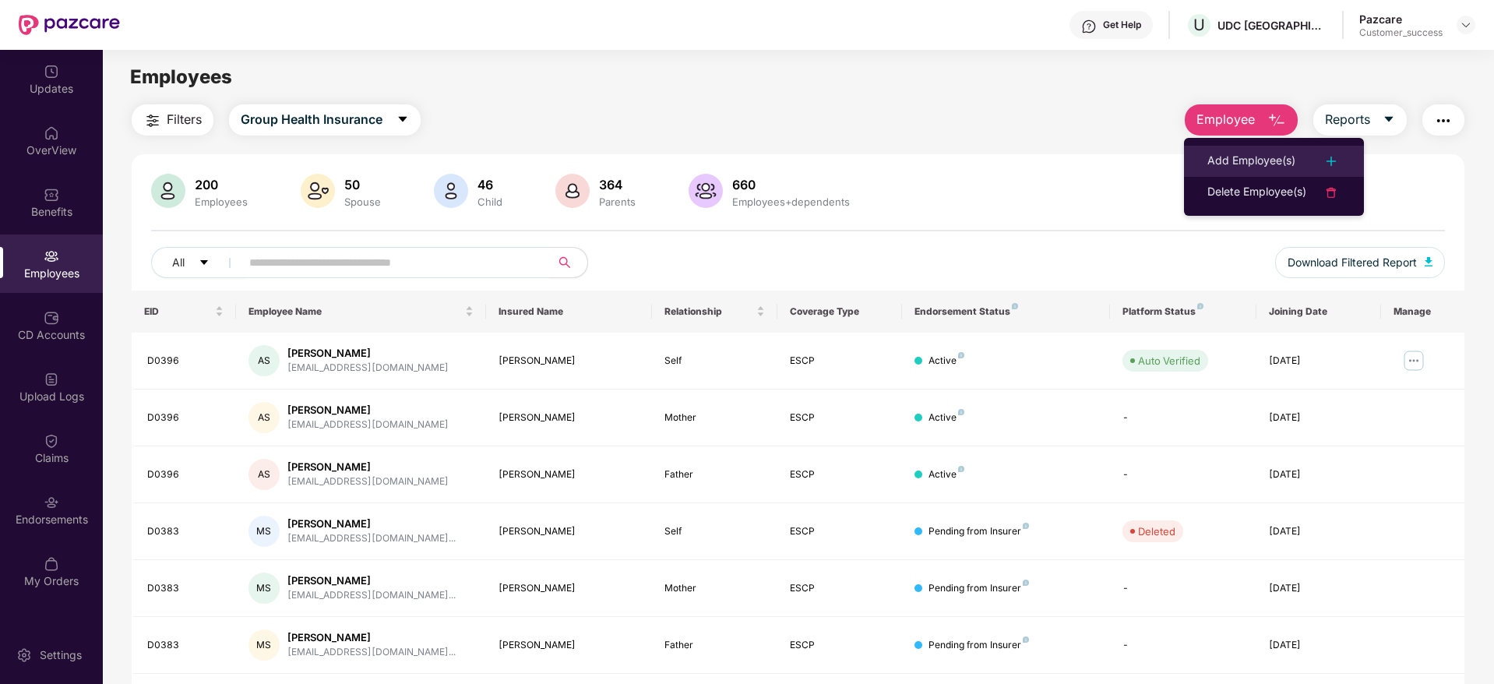
click at [1237, 160] on div "Add Employee(s)" at bounding box center [1251, 161] width 88 height 19
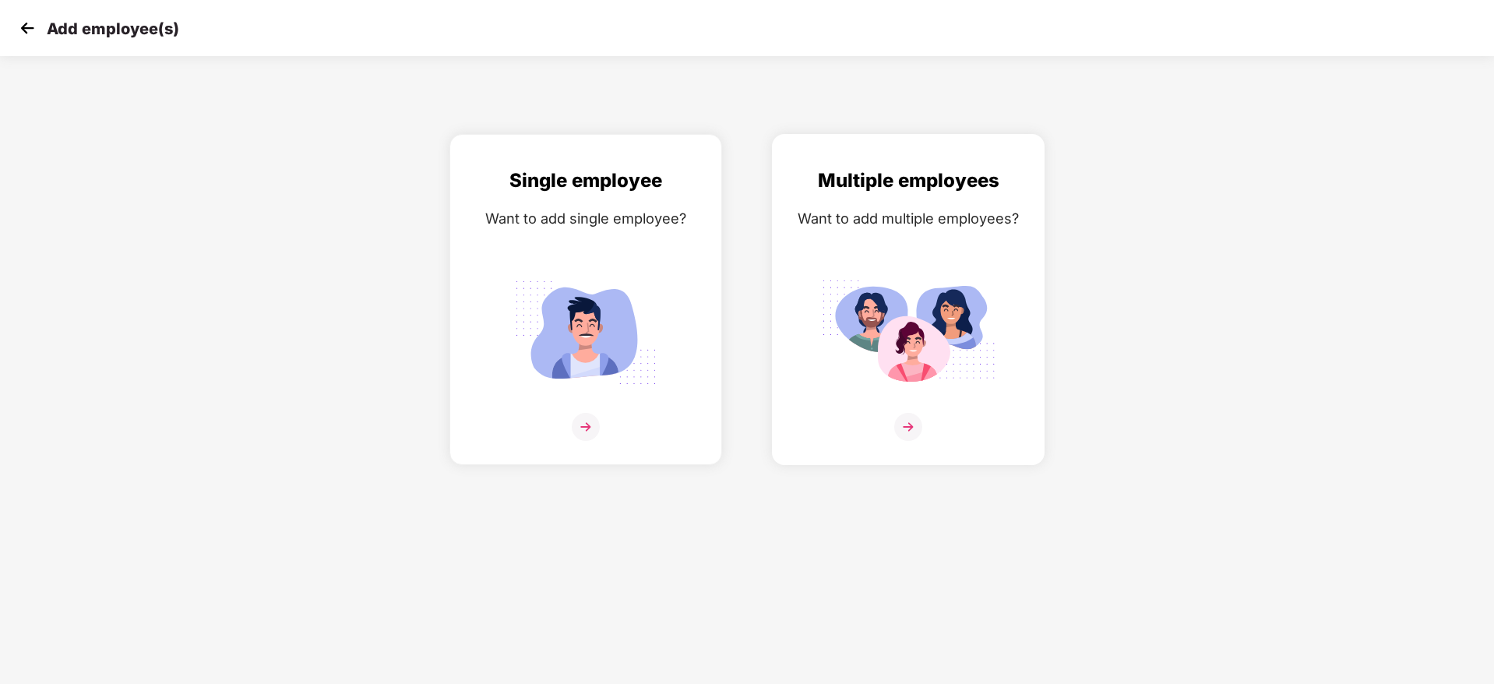
click at [904, 410] on div "Multiple employees Want to add multiple employees?" at bounding box center [908, 313] width 240 height 294
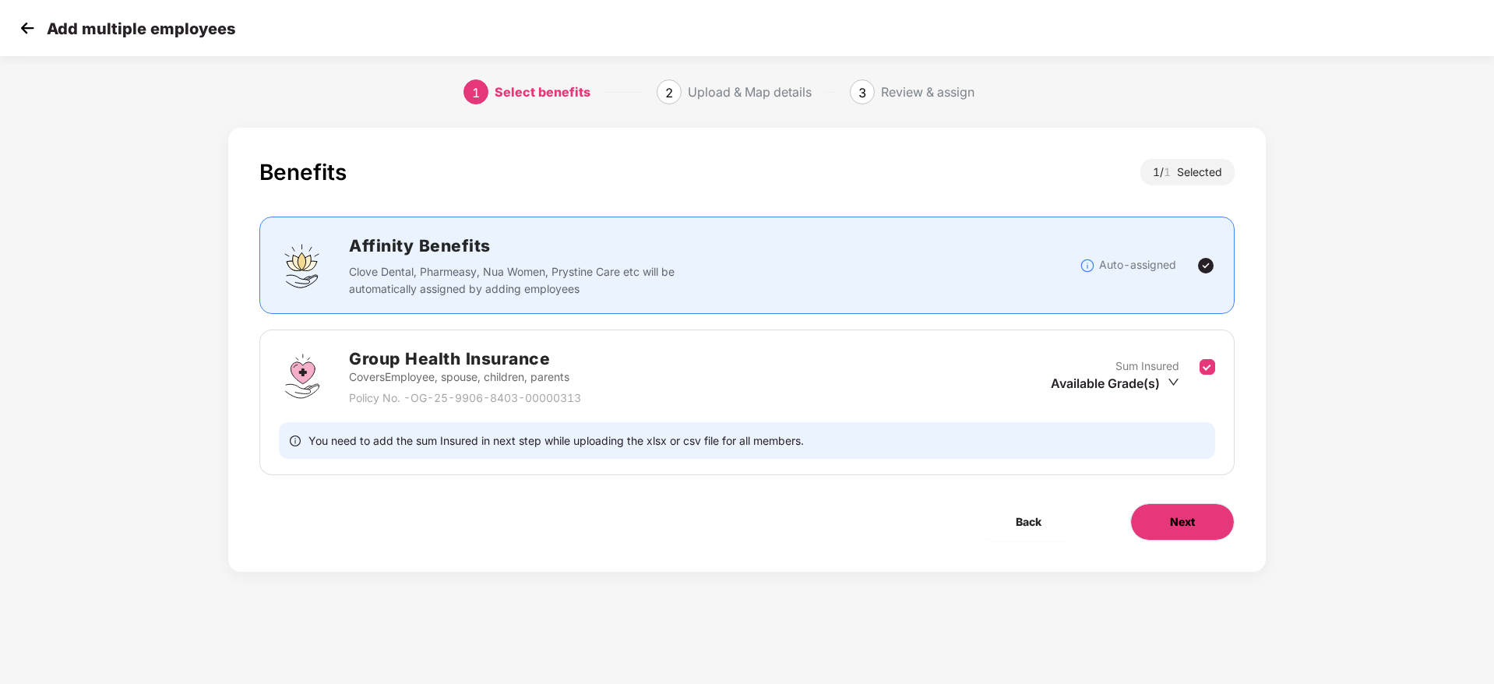
click at [1158, 533] on button "Next" at bounding box center [1182, 521] width 104 height 37
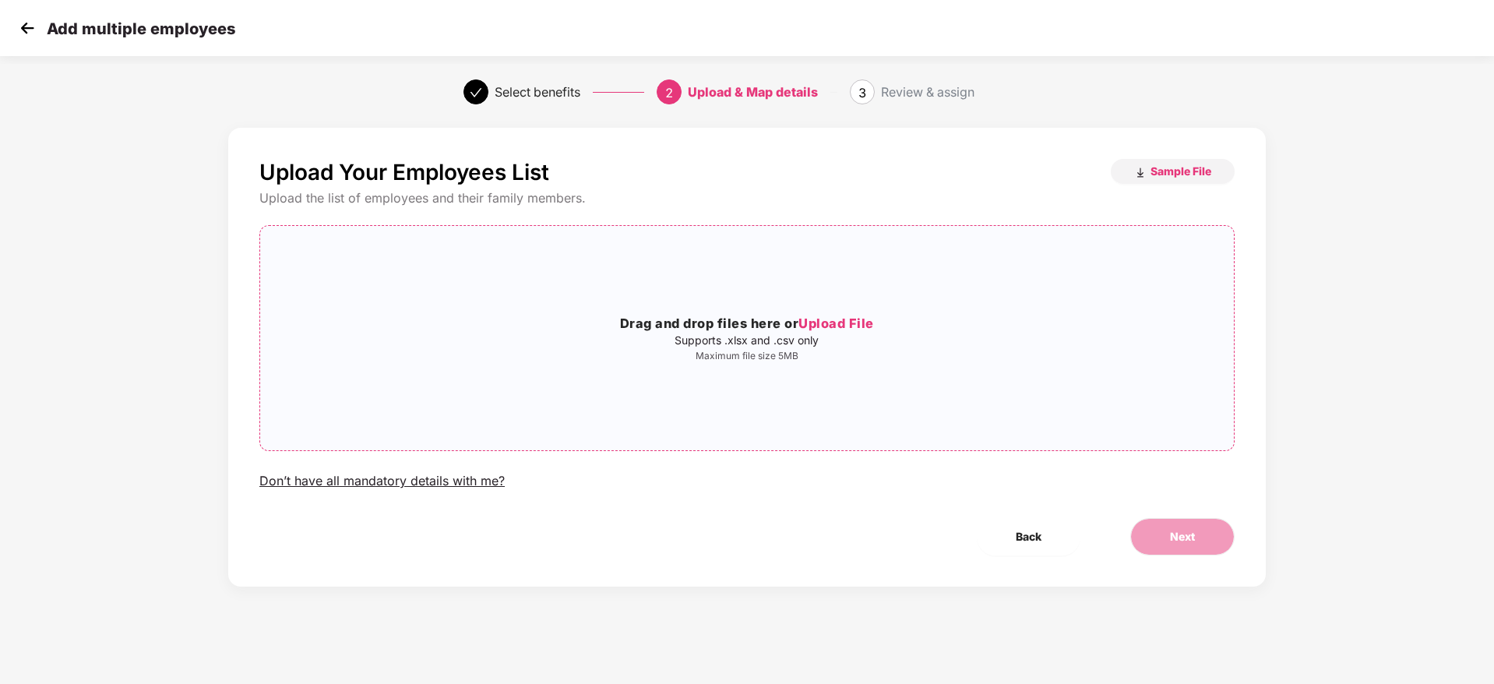
click at [840, 332] on h3 "Drag and drop files here or Upload File" at bounding box center [746, 324] width 973 height 20
click at [1179, 524] on button "Next" at bounding box center [1182, 536] width 104 height 37
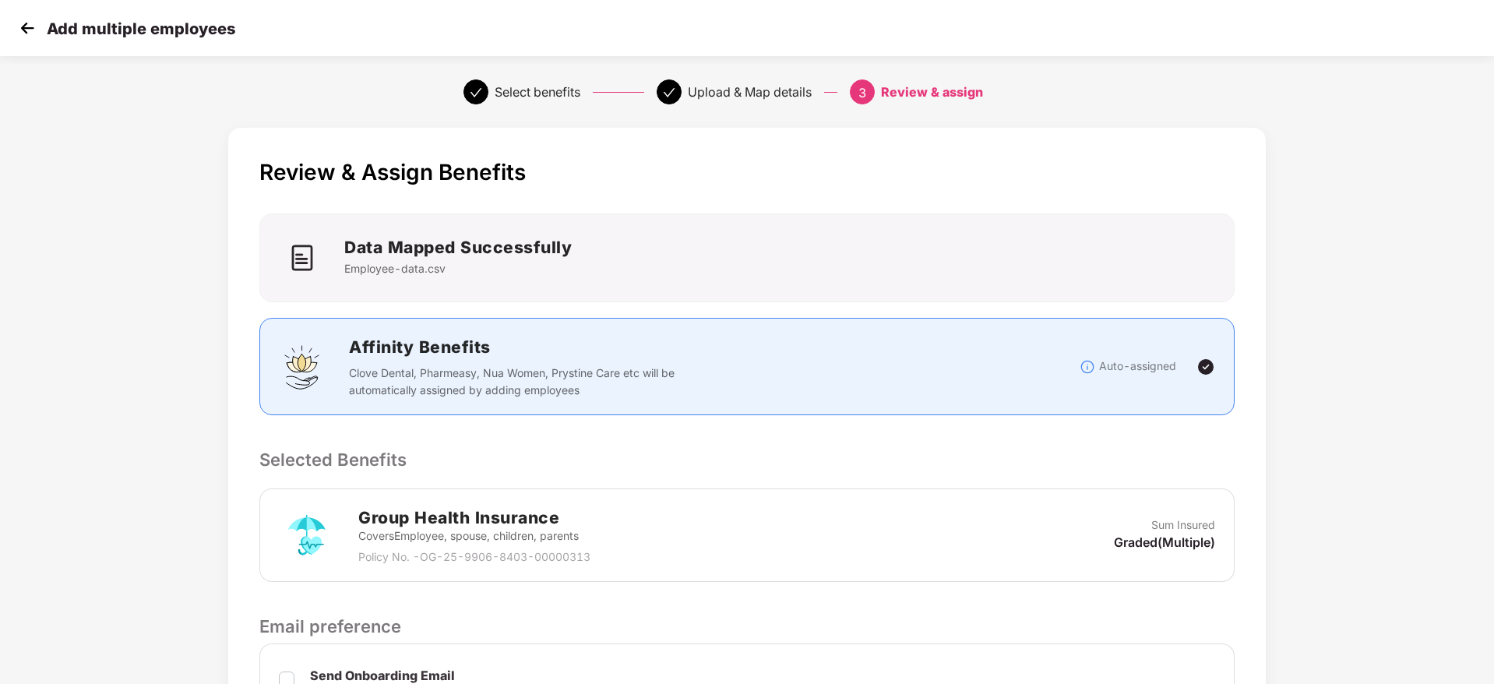
click at [1146, 444] on div "Review & Assign Benefits Data Mapped Successfully Employee-data.csv Affinity Be…" at bounding box center [746, 554] width 1037 height 853
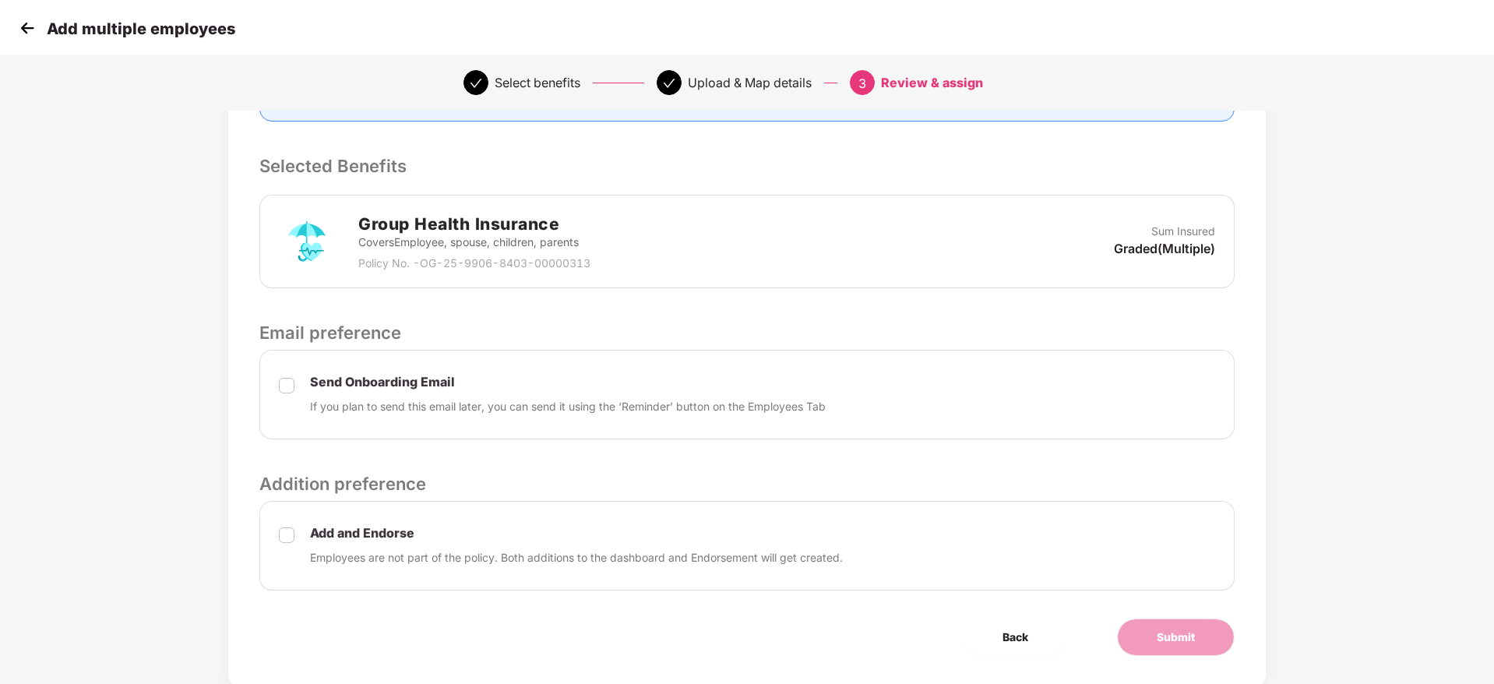
scroll to position [336, 0]
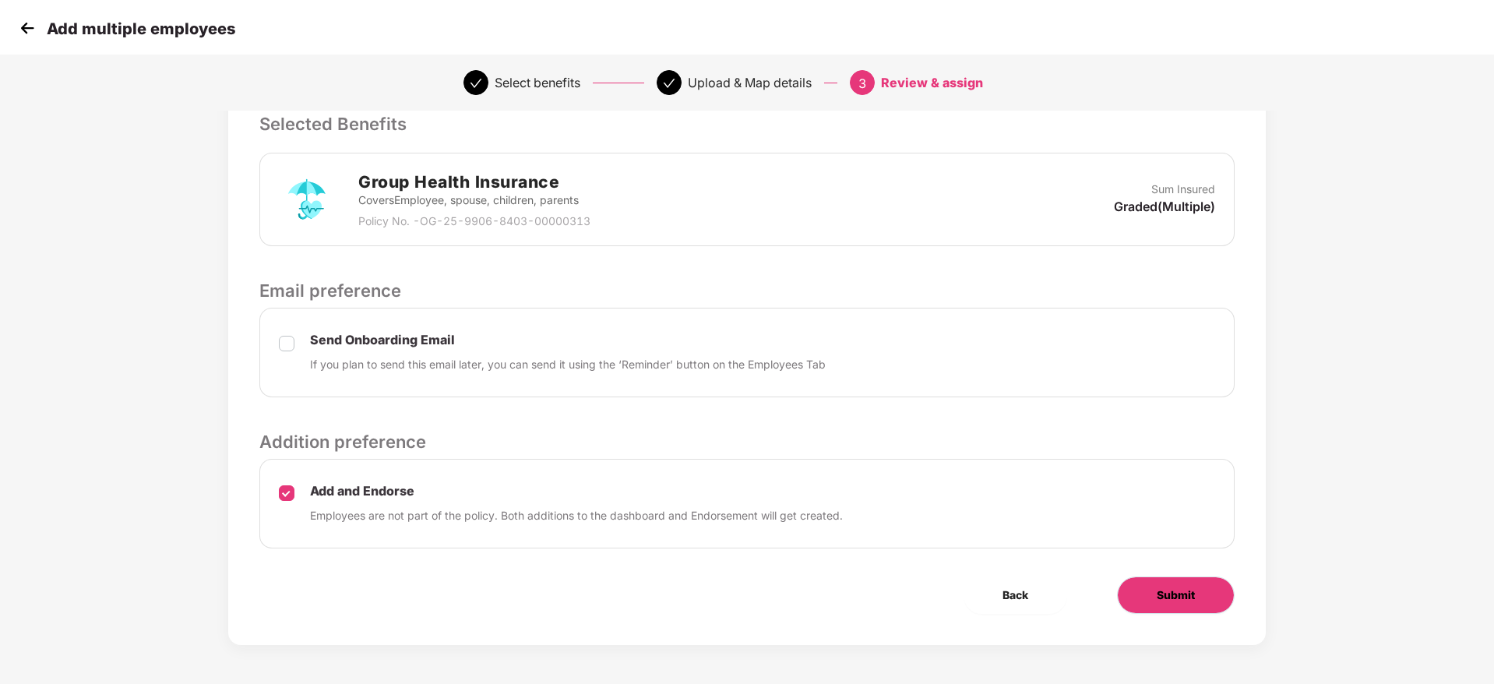
click at [1174, 589] on span "Submit" at bounding box center [1176, 594] width 38 height 17
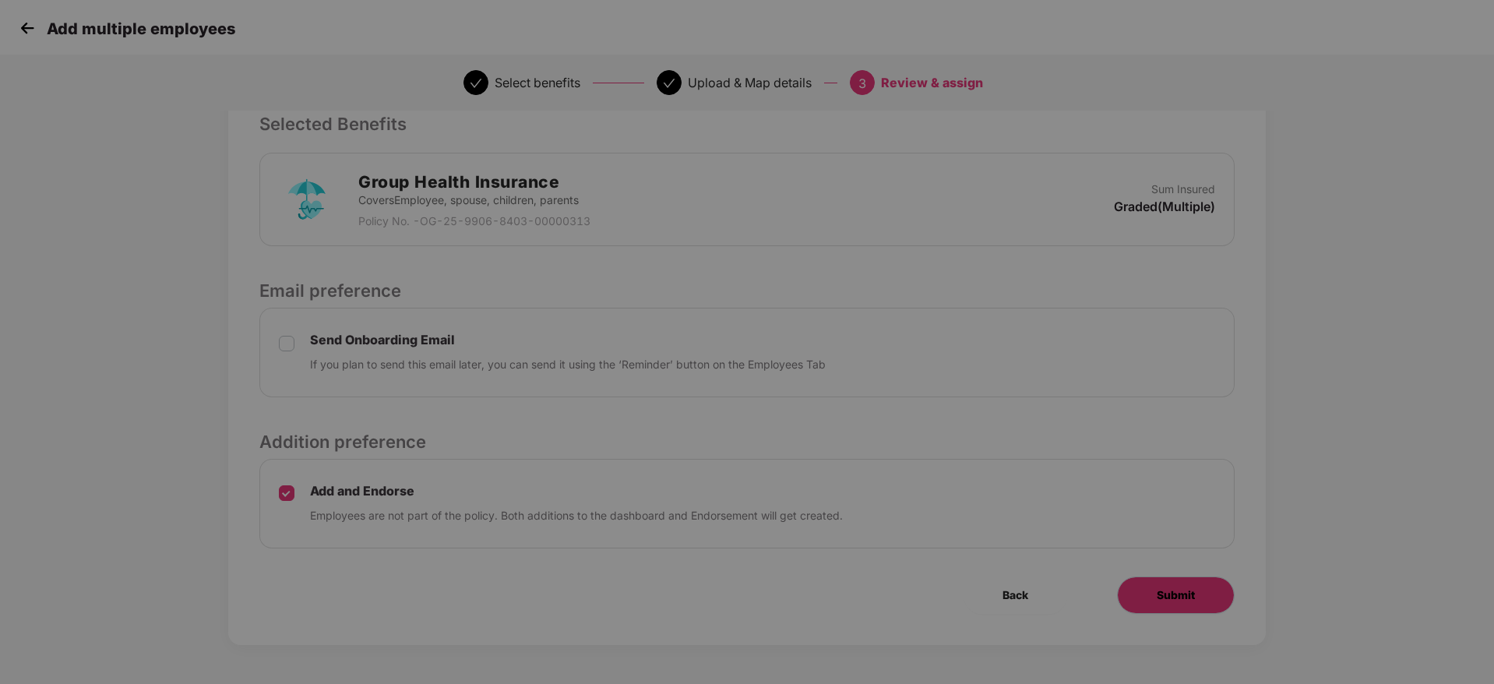
scroll to position [0, 0]
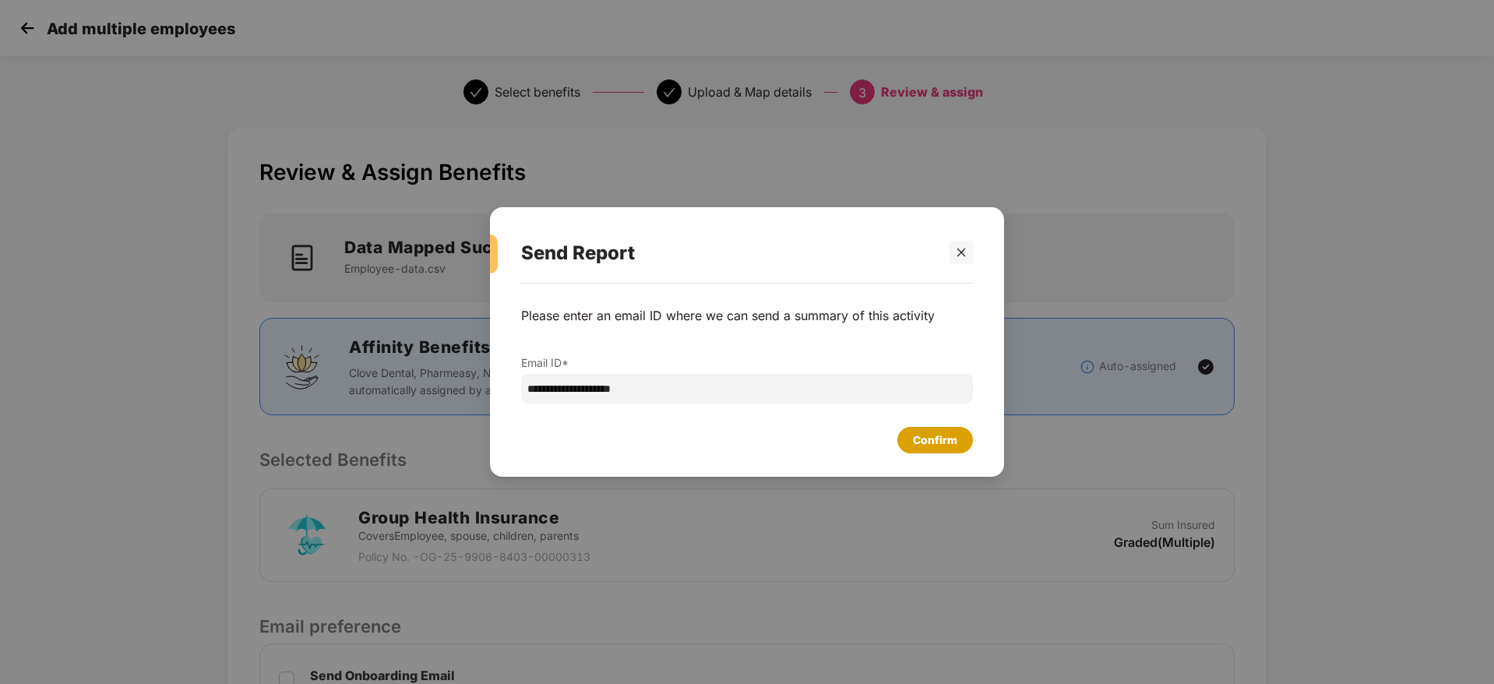
click at [931, 452] on div "Confirm" at bounding box center [935, 440] width 76 height 26
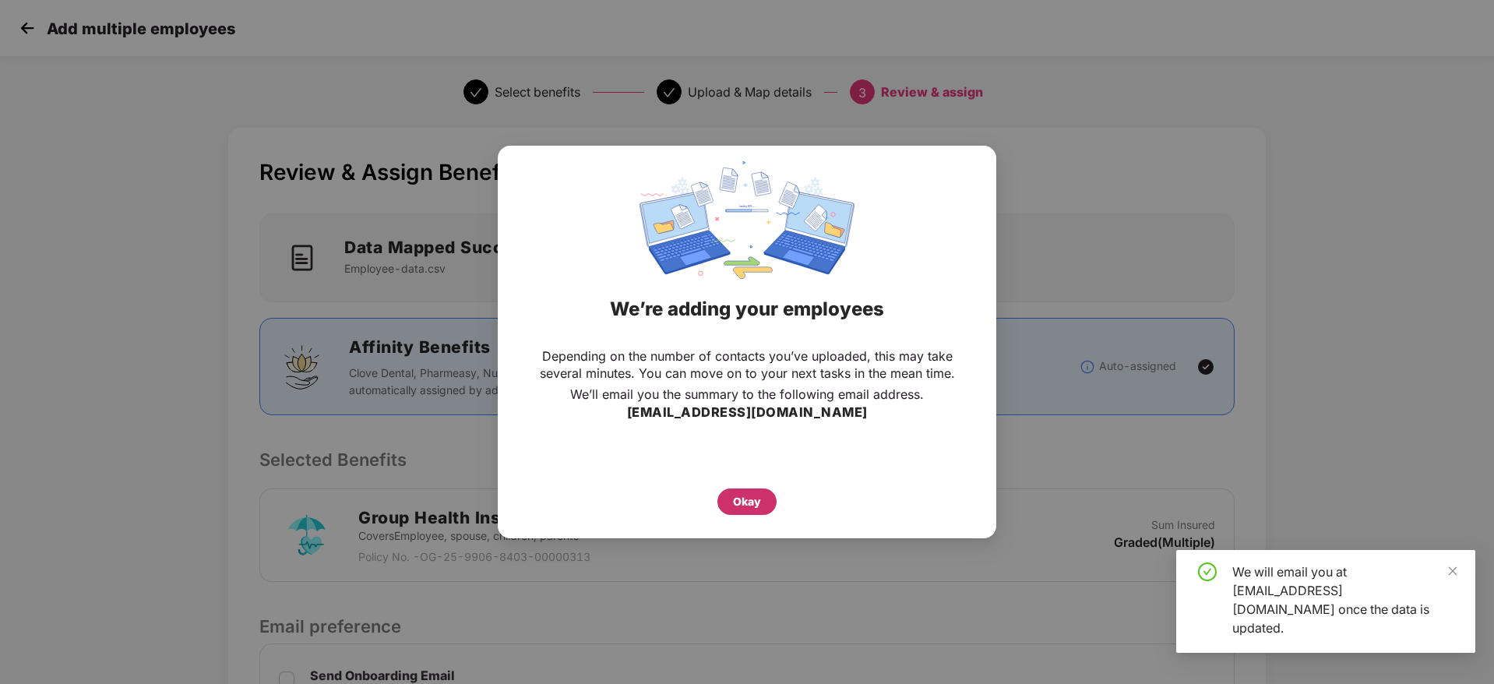
click at [745, 493] on div "Okay" at bounding box center [747, 501] width 28 height 17
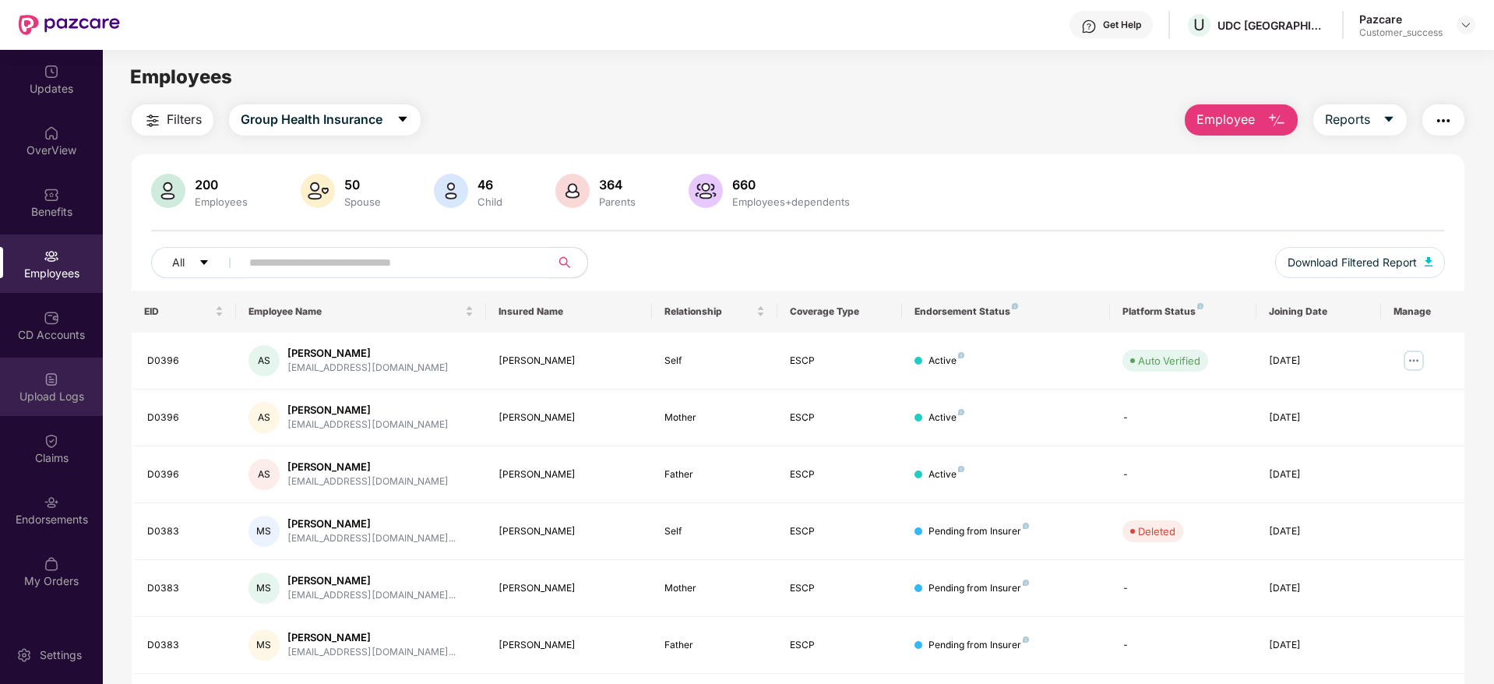
click at [60, 394] on div "Upload Logs" at bounding box center [51, 397] width 103 height 16
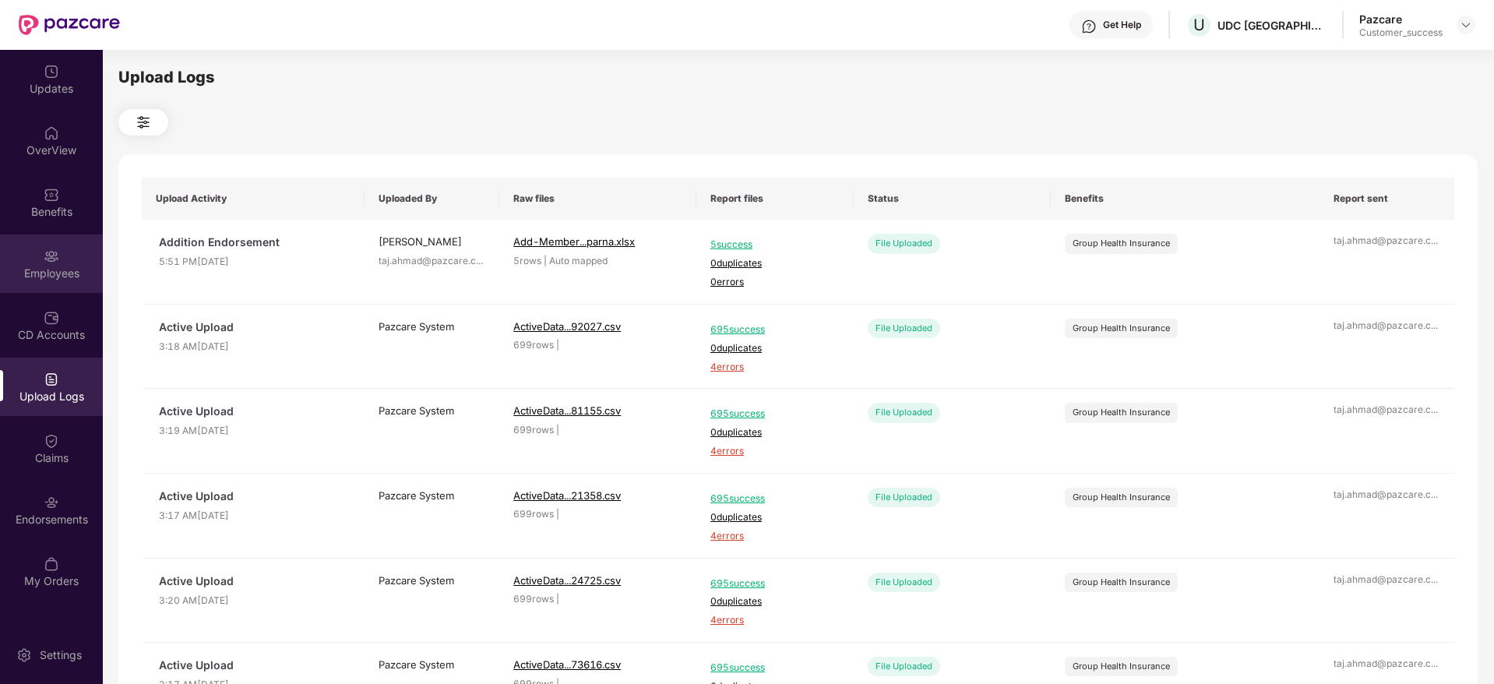
click at [38, 249] on div "Employees" at bounding box center [51, 263] width 103 height 58
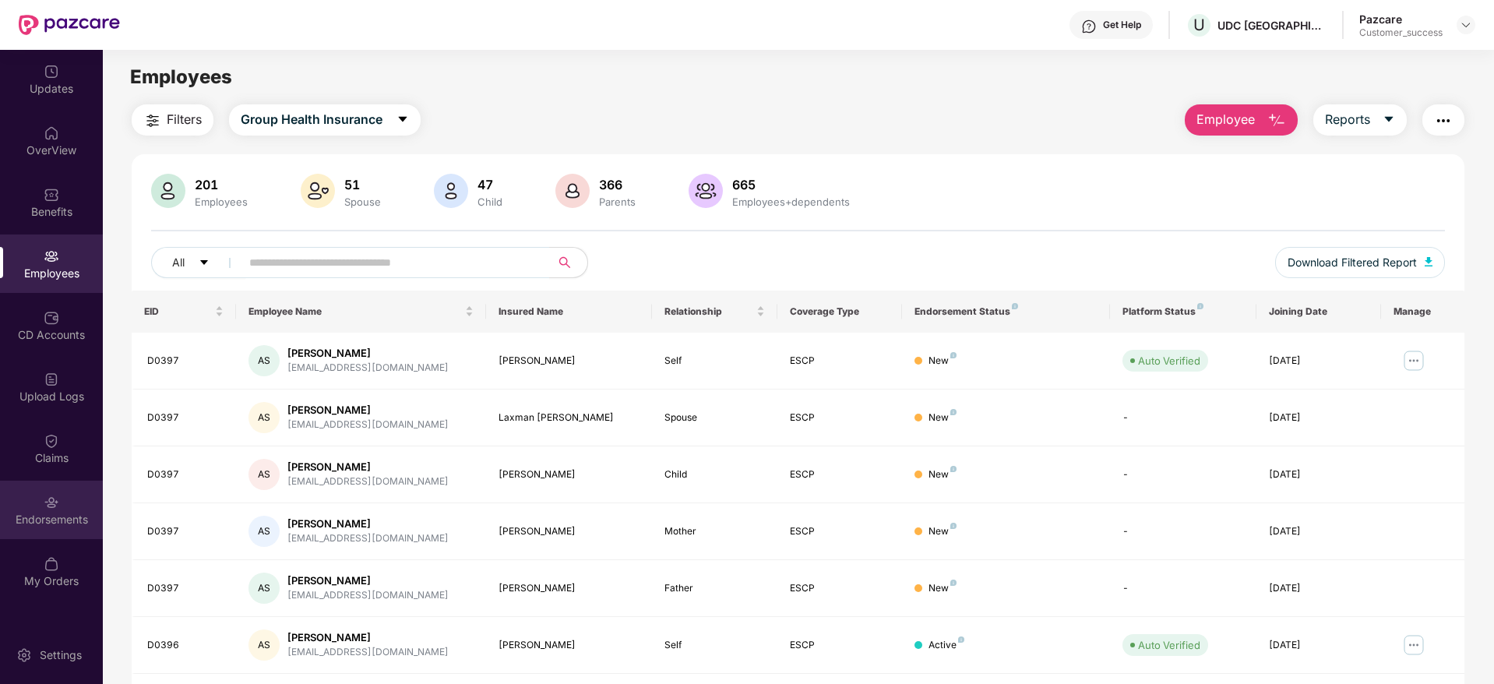
click at [44, 524] on div "Endorsements" at bounding box center [51, 520] width 103 height 16
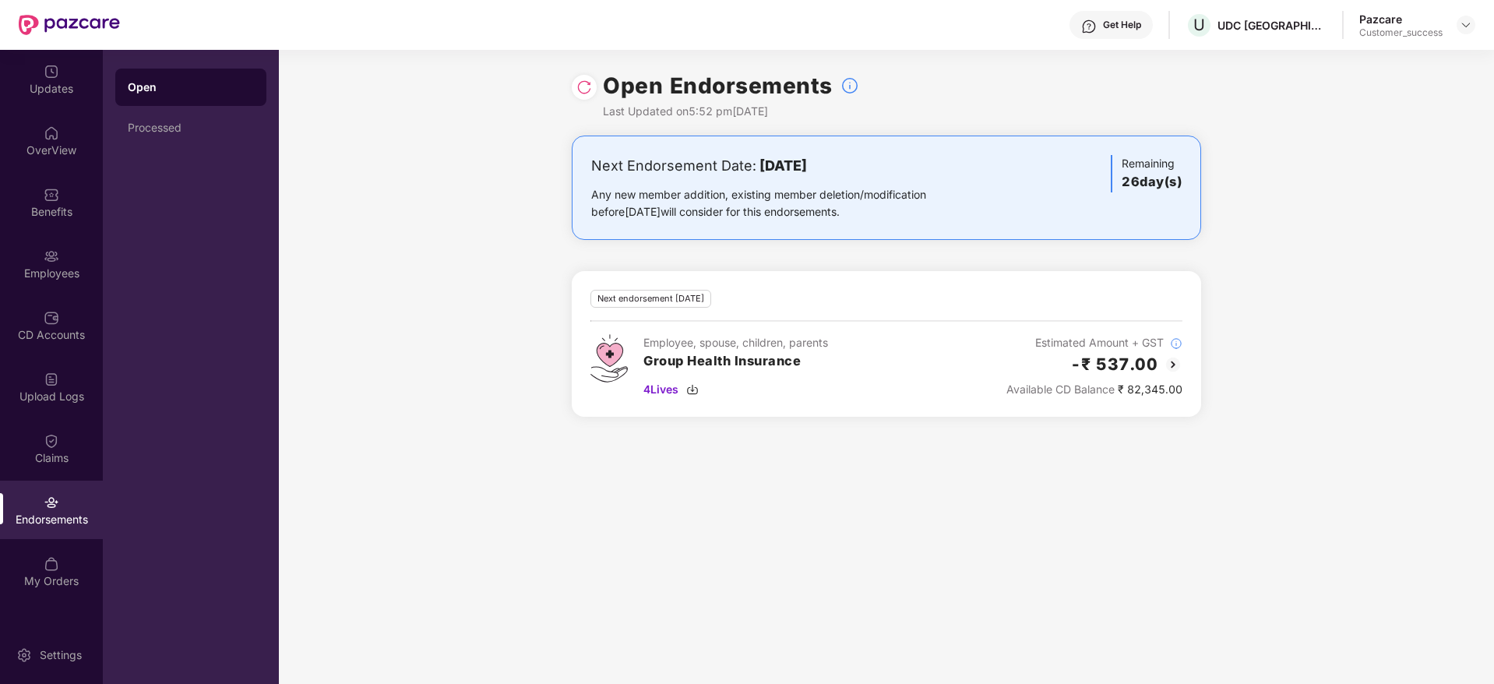
click at [577, 76] on div at bounding box center [584, 87] width 25 height 25
click at [583, 80] on img at bounding box center [584, 87] width 16 height 16
